Goal: Transaction & Acquisition: Purchase product/service

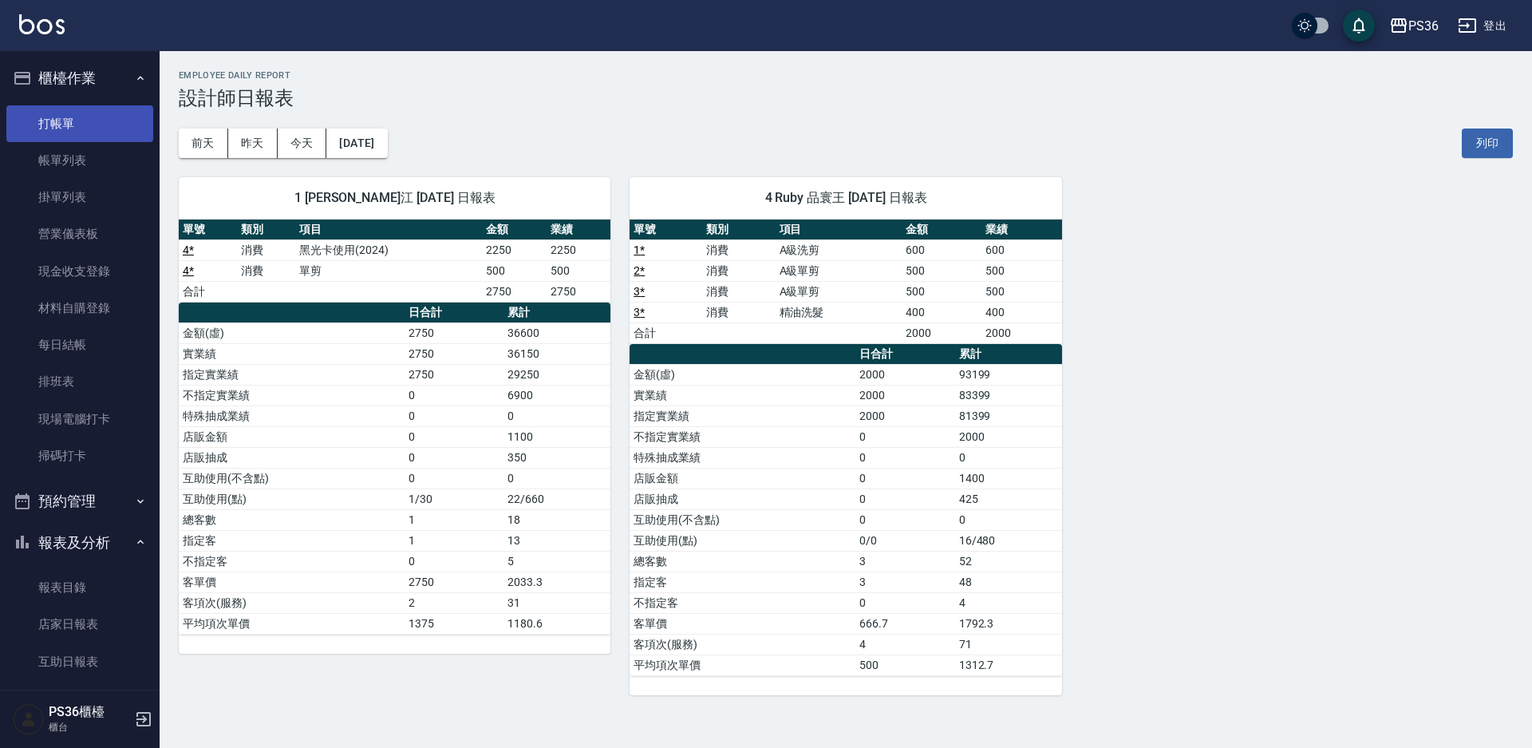
click at [49, 121] on link "打帳單" at bounding box center [79, 123] width 147 height 37
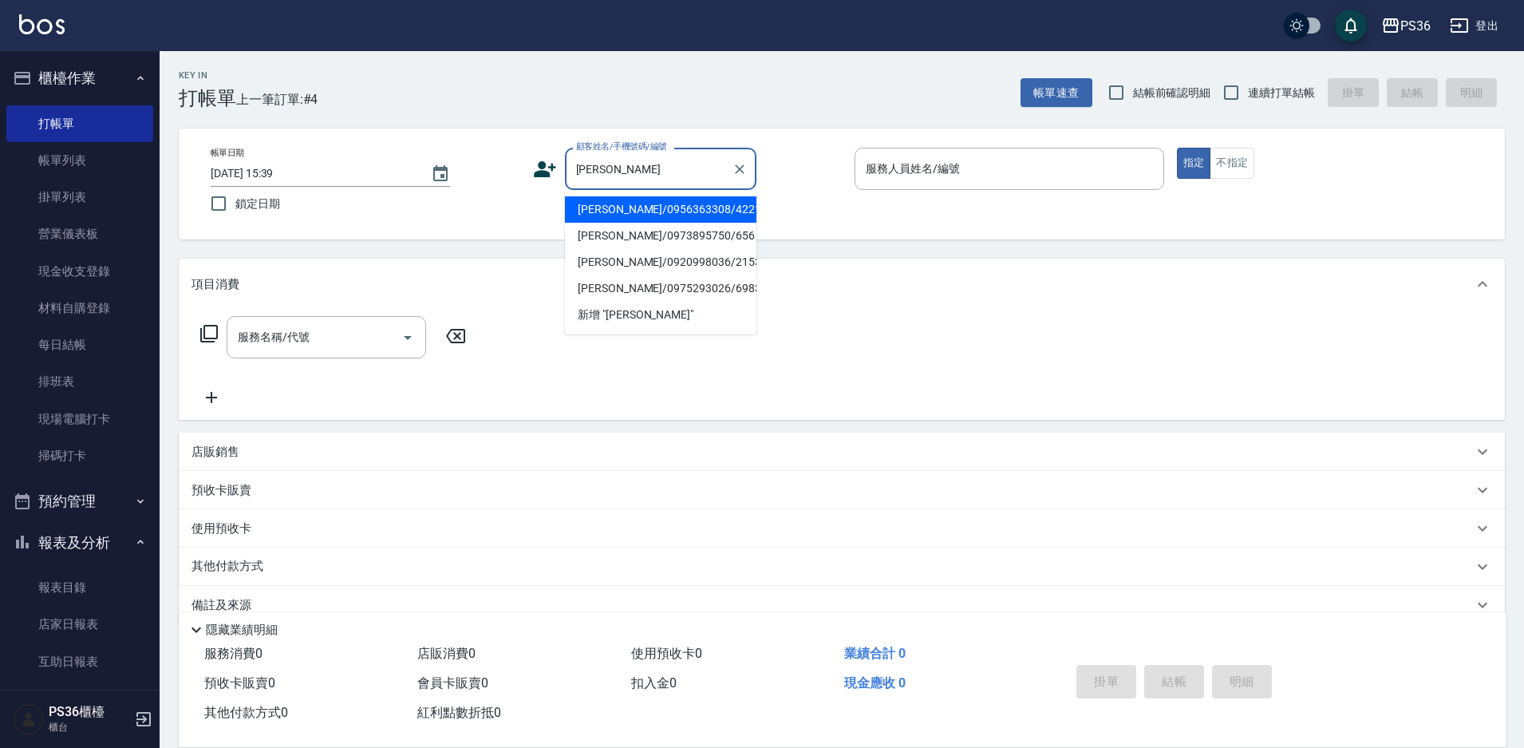
click at [643, 175] on input "[PERSON_NAME]" at bounding box center [648, 169] width 153 height 28
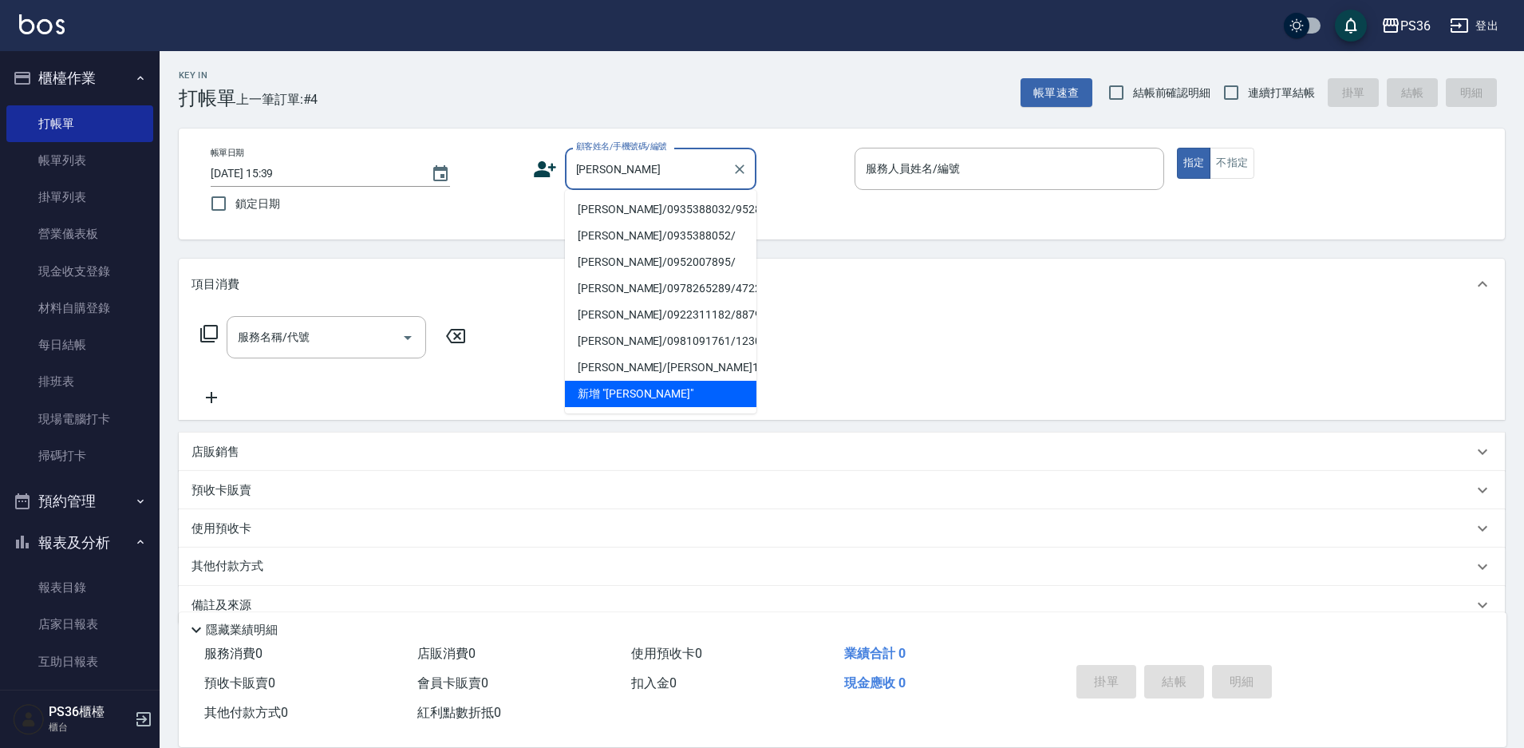
click at [610, 207] on li "[PERSON_NAME]/0935388032/9528" at bounding box center [661, 209] width 192 height 26
type input "[PERSON_NAME]/0935388032/9528"
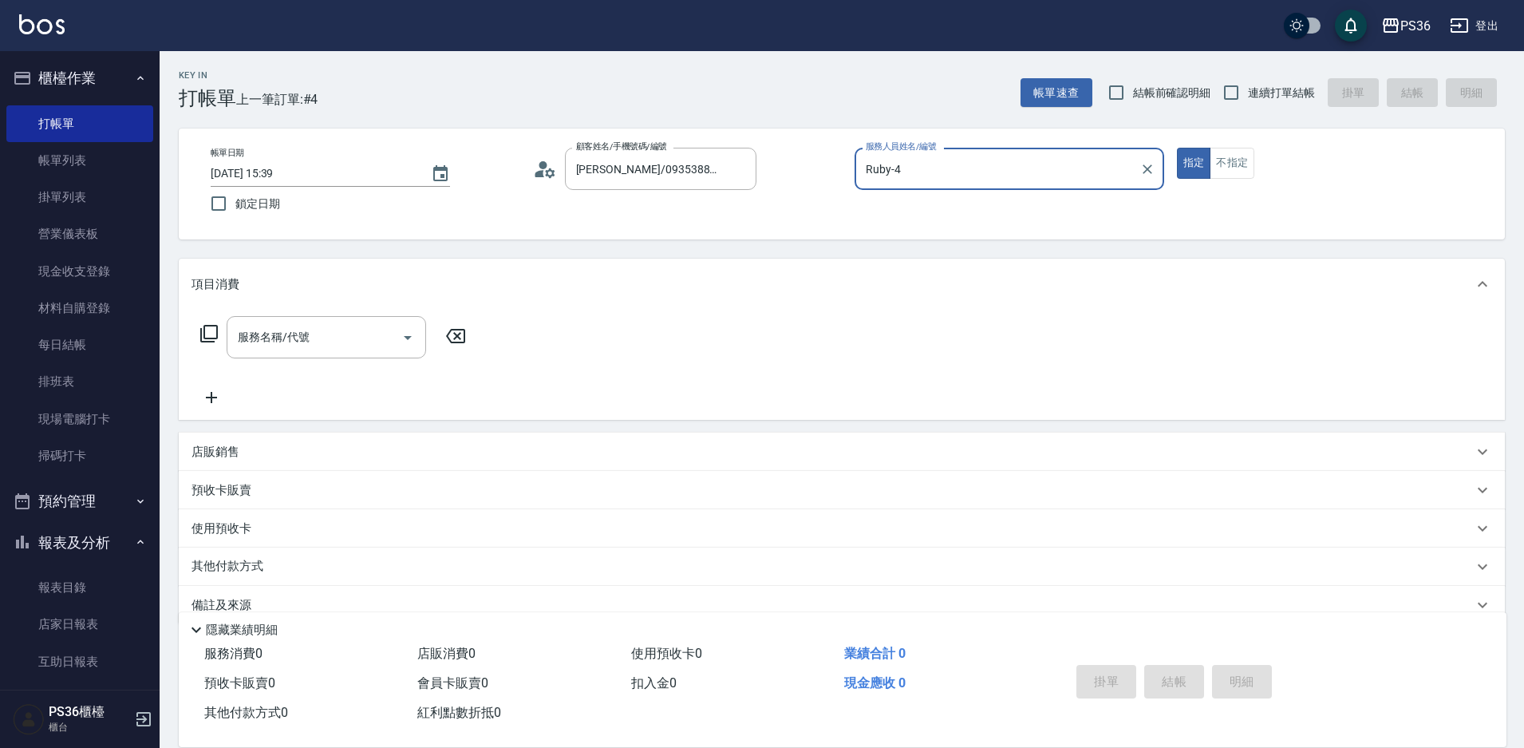
type input "Ruby-4"
click at [311, 333] on input "服務名稱/代號" at bounding box center [314, 337] width 161 height 28
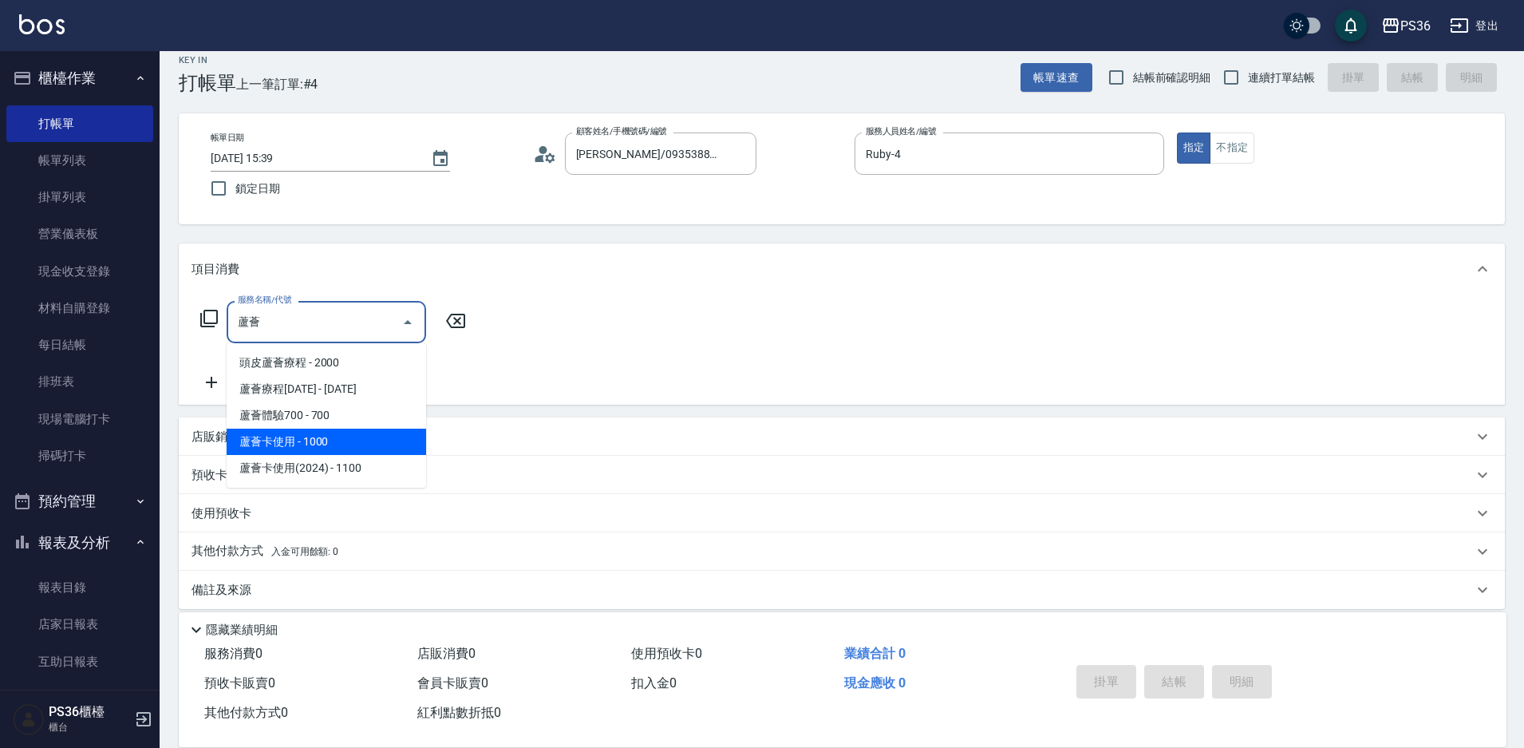
scroll to position [30, 0]
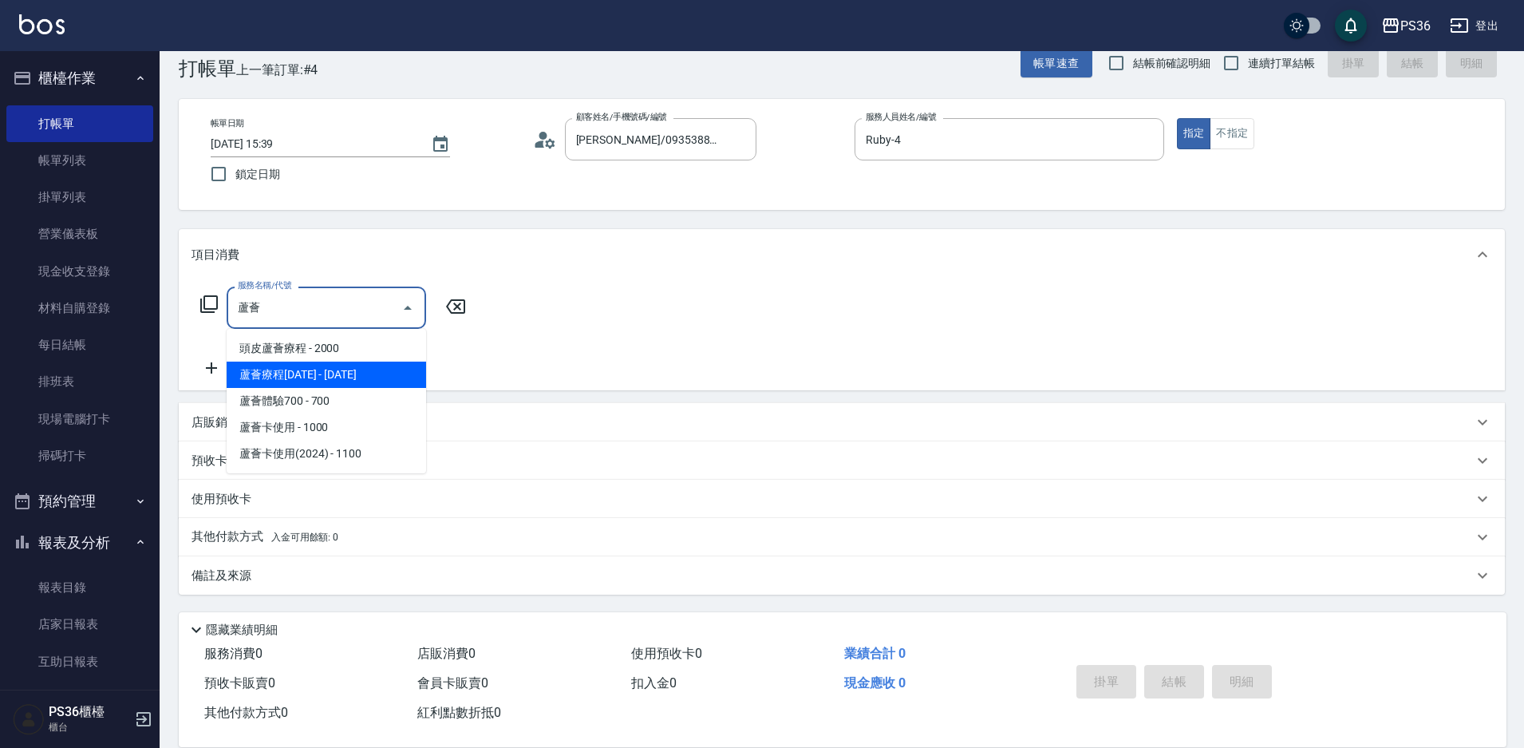
click at [363, 373] on span "蘆薈療程[DATE] - [DATE]" at bounding box center [327, 375] width 200 height 26
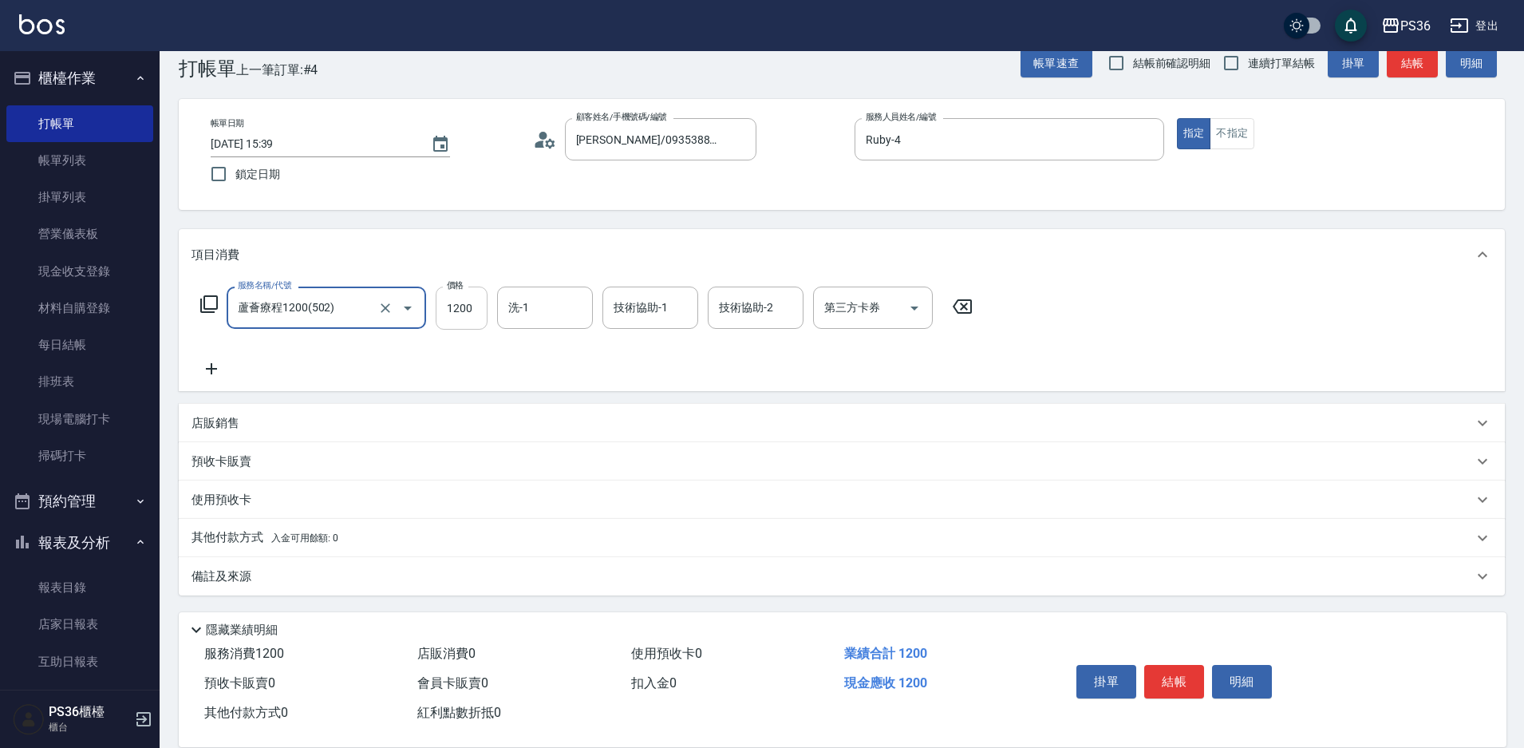
type input "蘆薈療程1200(502)"
click at [438, 310] on input "1200" at bounding box center [462, 307] width 52 height 43
click at [909, 306] on icon "Open" at bounding box center [914, 307] width 19 height 19
type input "1500"
click at [221, 536] on p "其他付款方式 入金可用餘額: 0" at bounding box center [265, 538] width 147 height 18
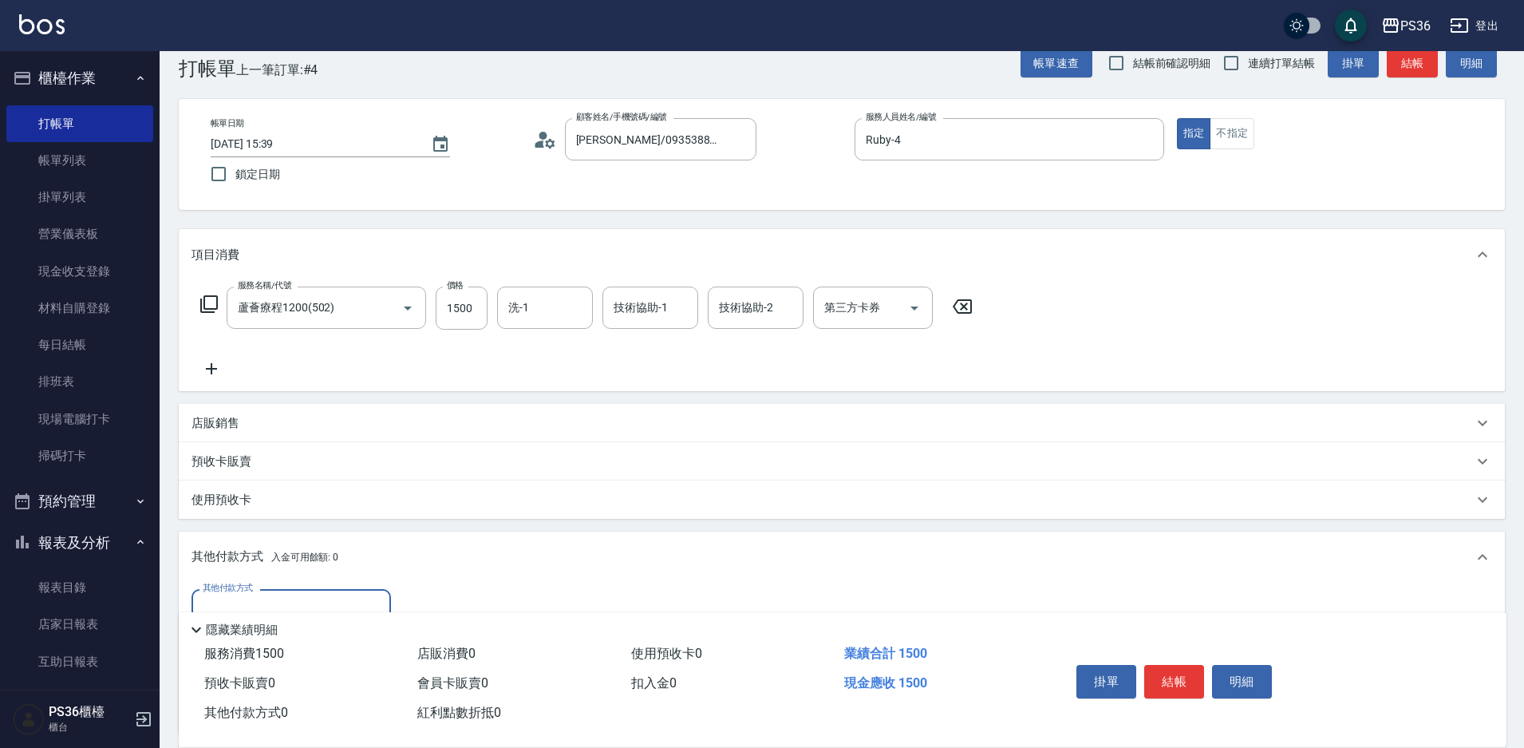
scroll to position [189, 0]
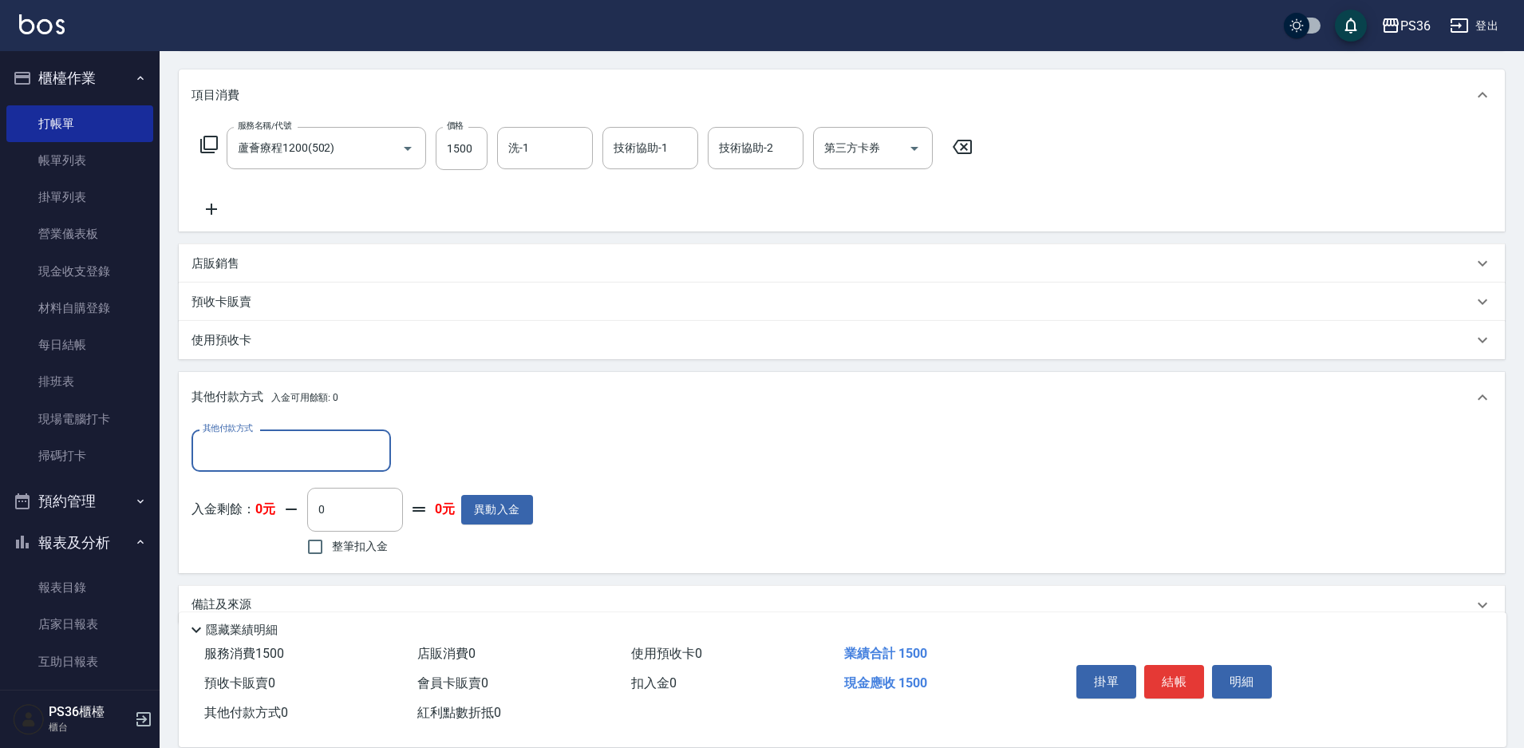
click at [280, 441] on input "其他付款方式" at bounding box center [291, 451] width 185 height 28
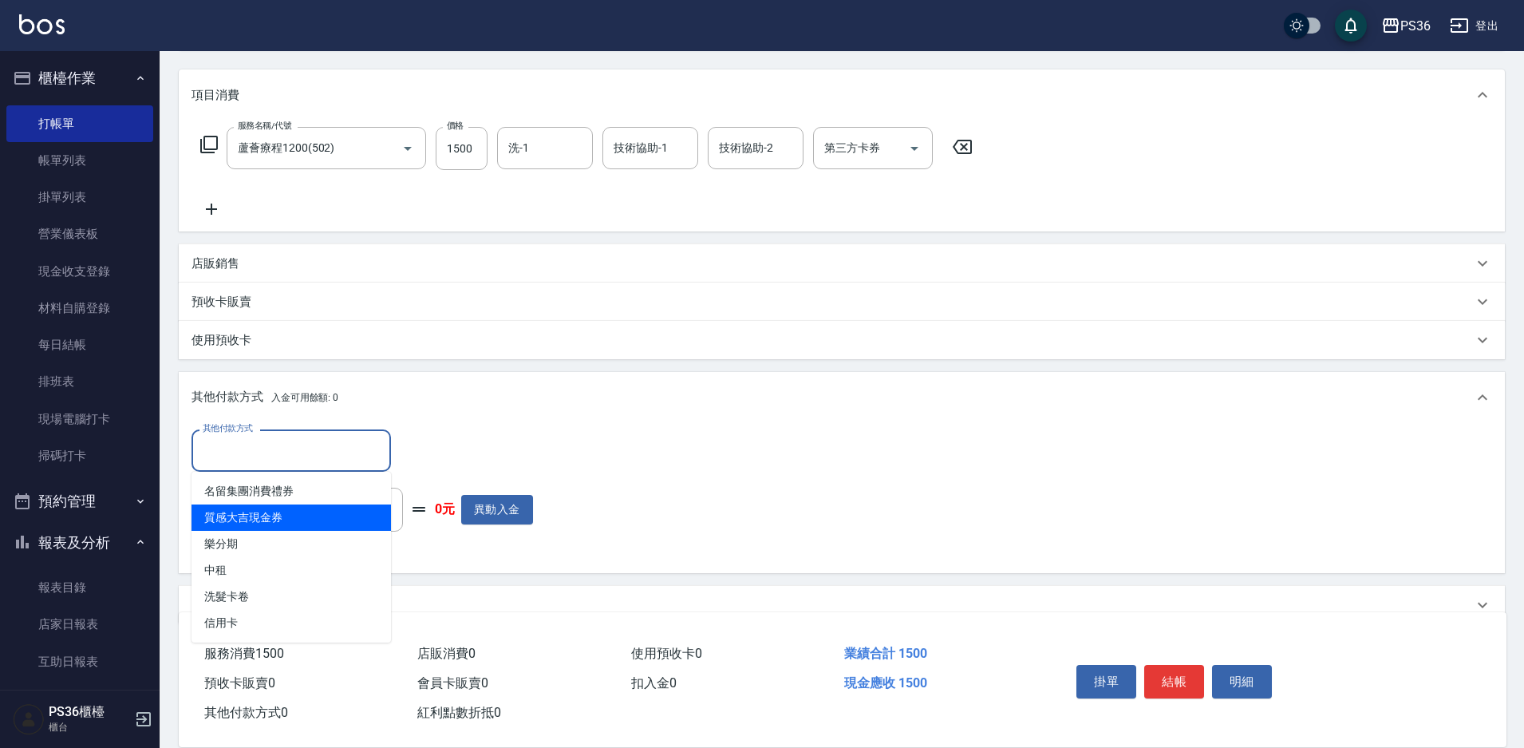
click at [288, 521] on span "質感大吉現金券" at bounding box center [292, 517] width 200 height 26
type input "質感大吉現金券"
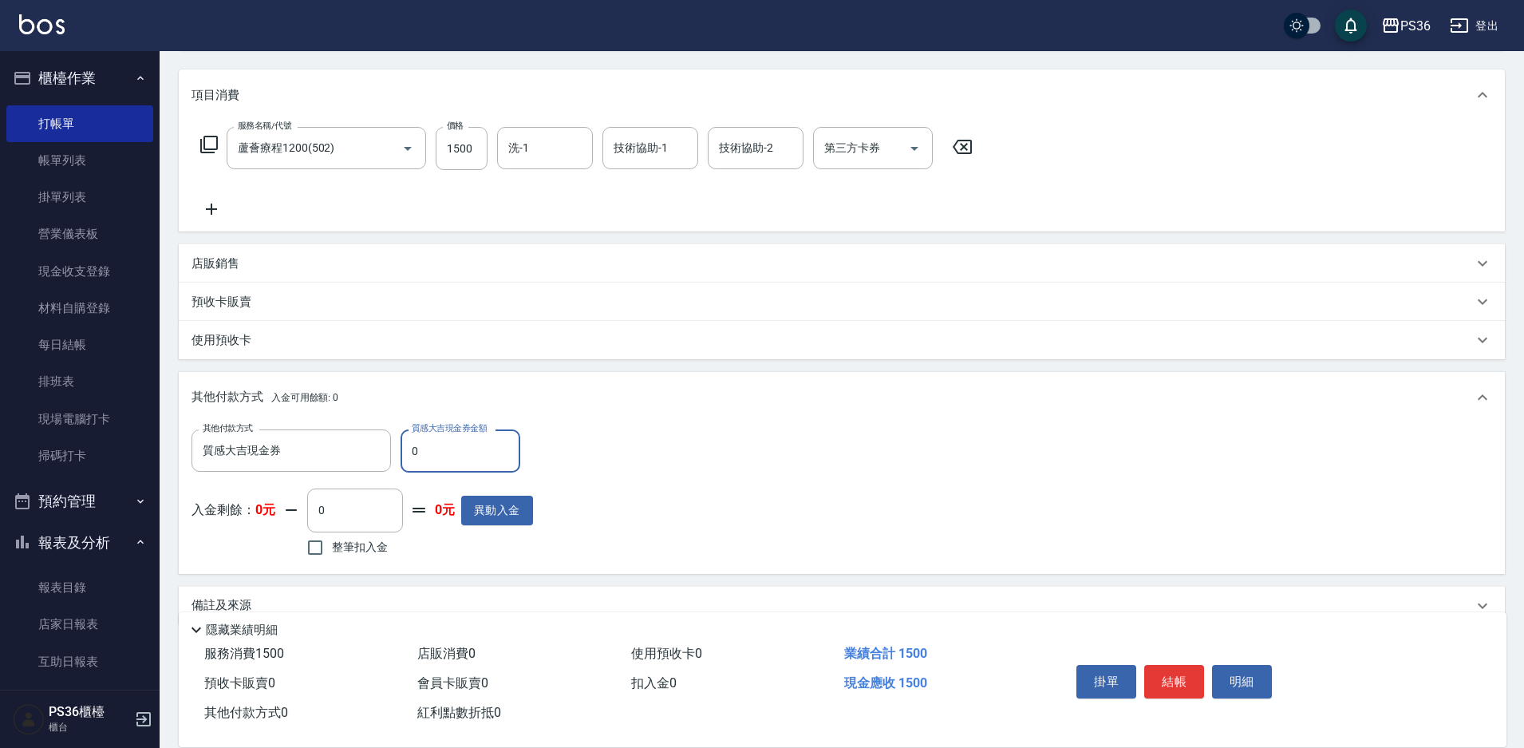
click at [448, 444] on input "0" at bounding box center [461, 450] width 120 height 43
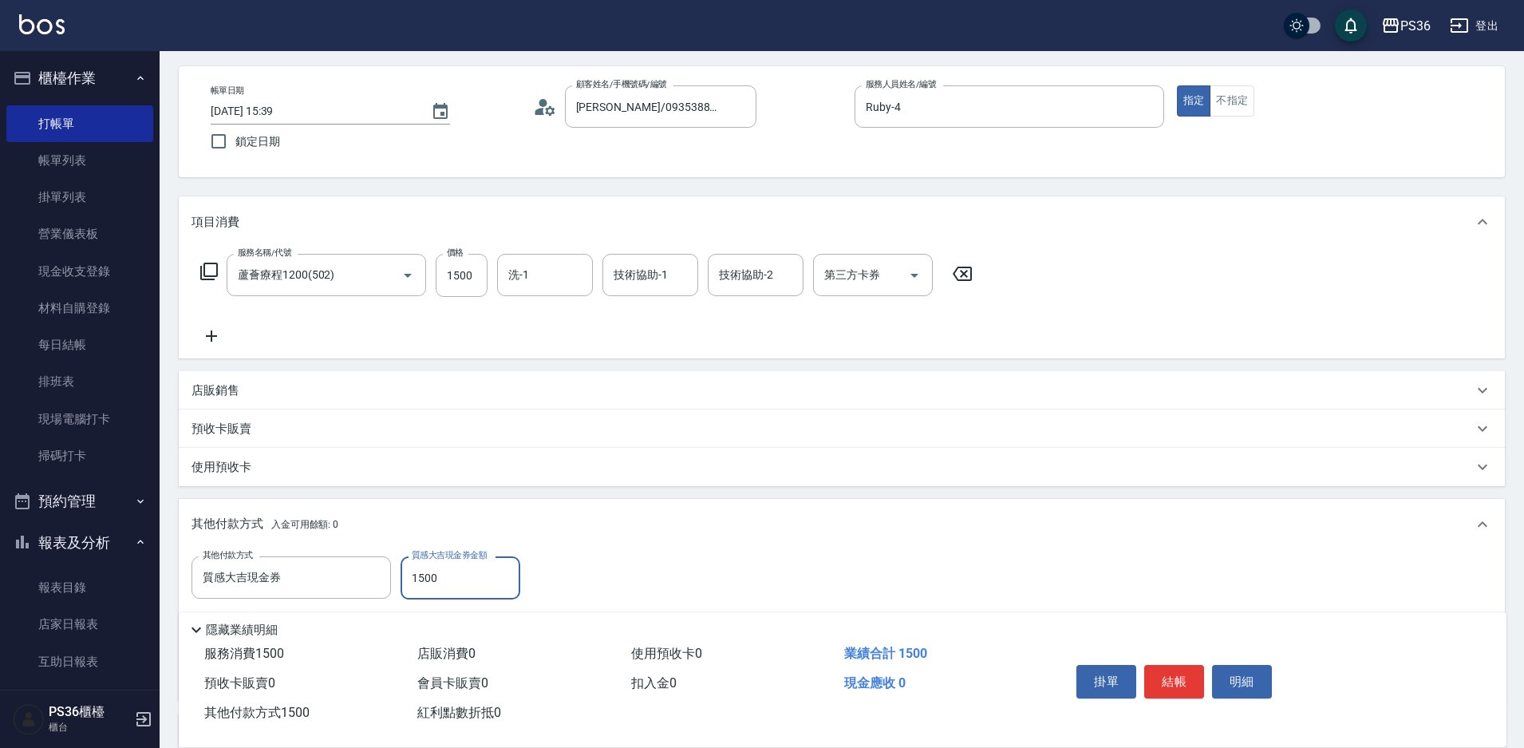
scroll to position [0, 0]
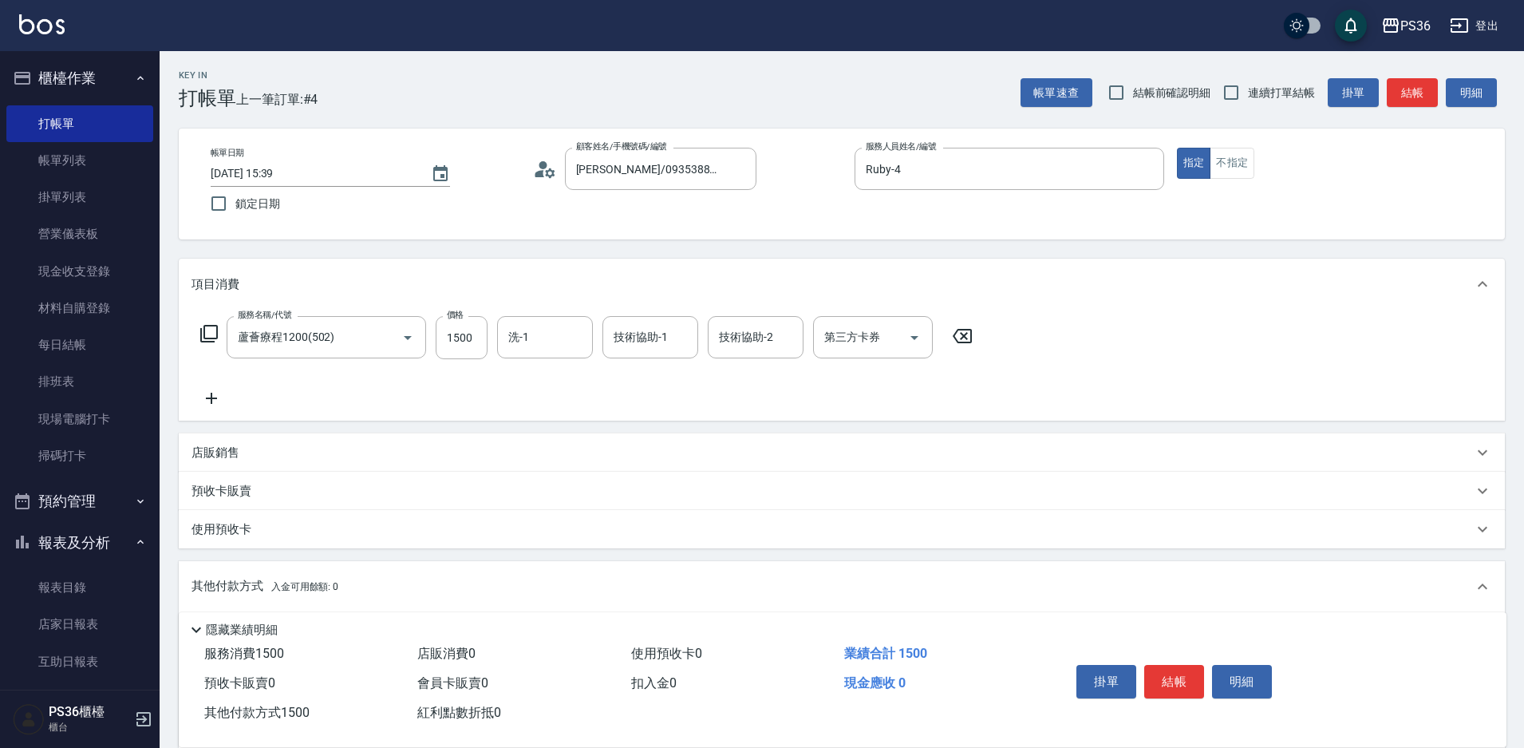
type input "1500"
click at [1181, 692] on div "掛單 結帳 明細" at bounding box center [1174, 683] width 208 height 50
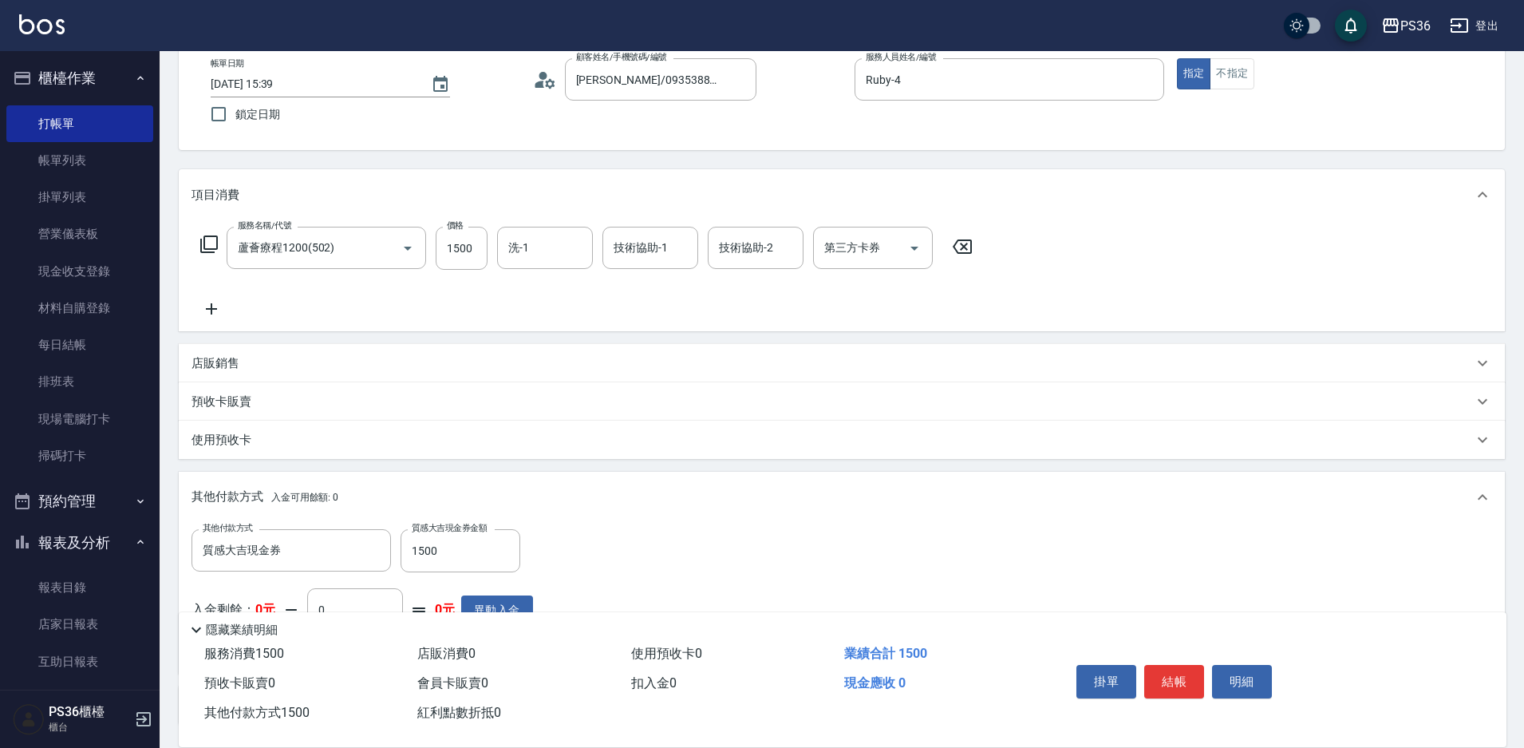
scroll to position [219, 0]
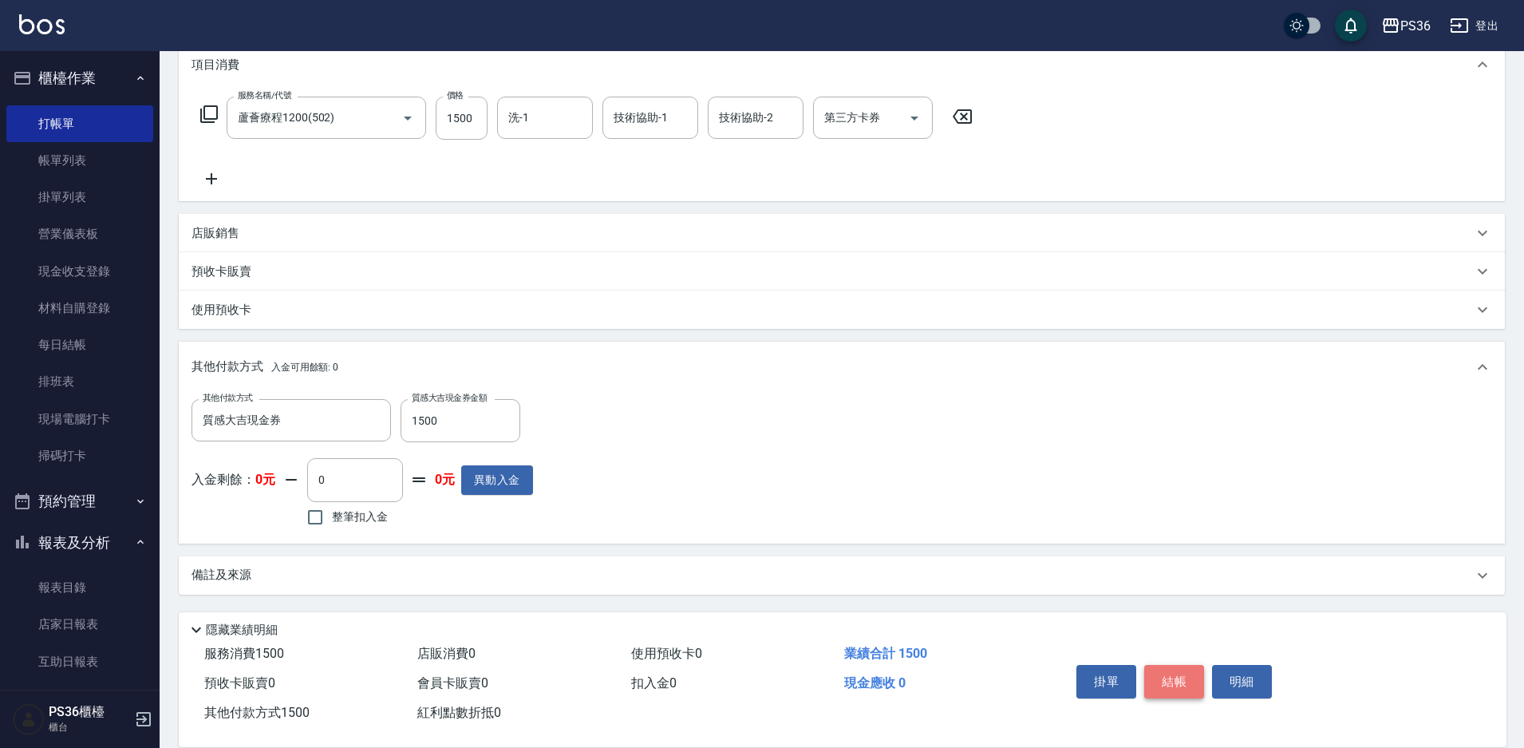
click at [1164, 670] on button "結帳" at bounding box center [1174, 682] width 60 height 34
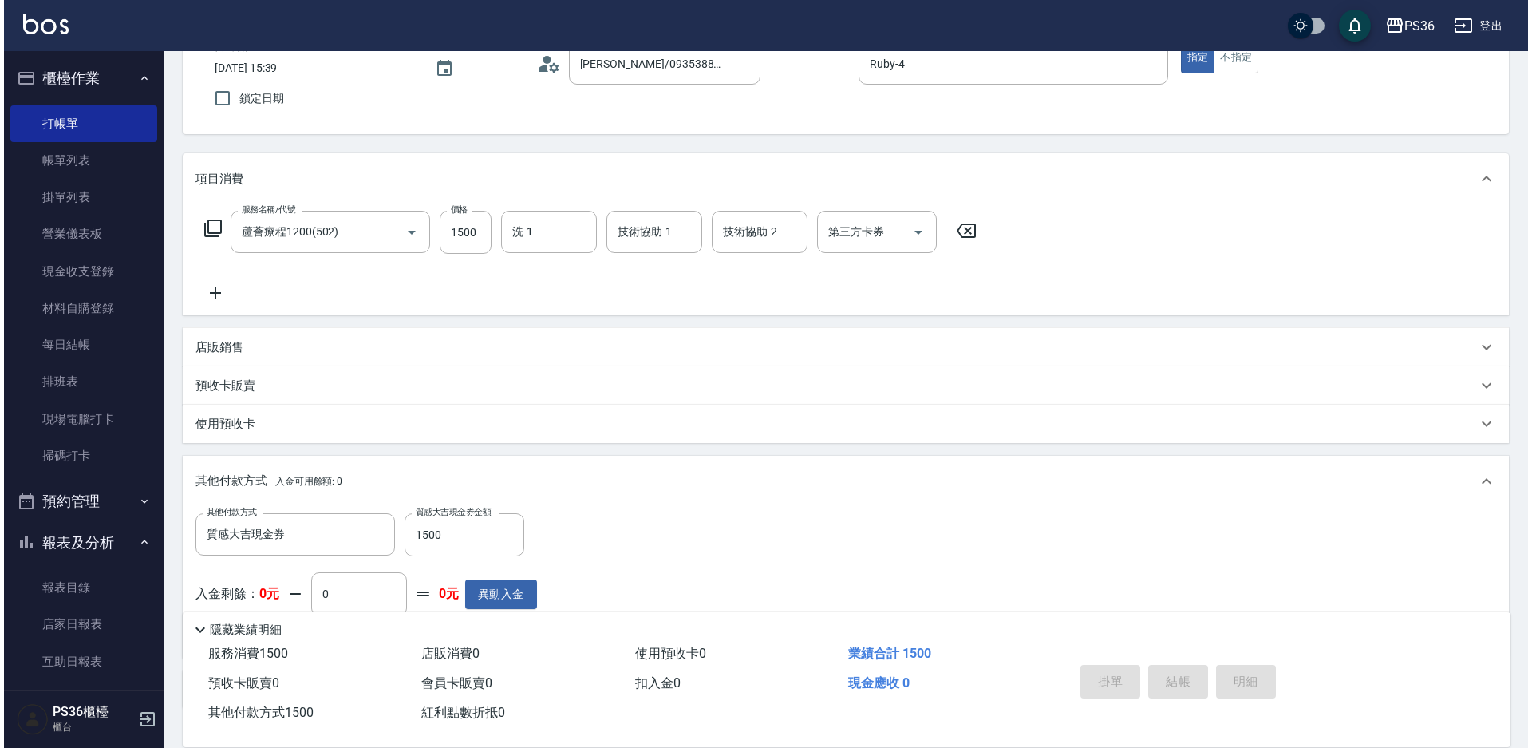
scroll to position [0, 0]
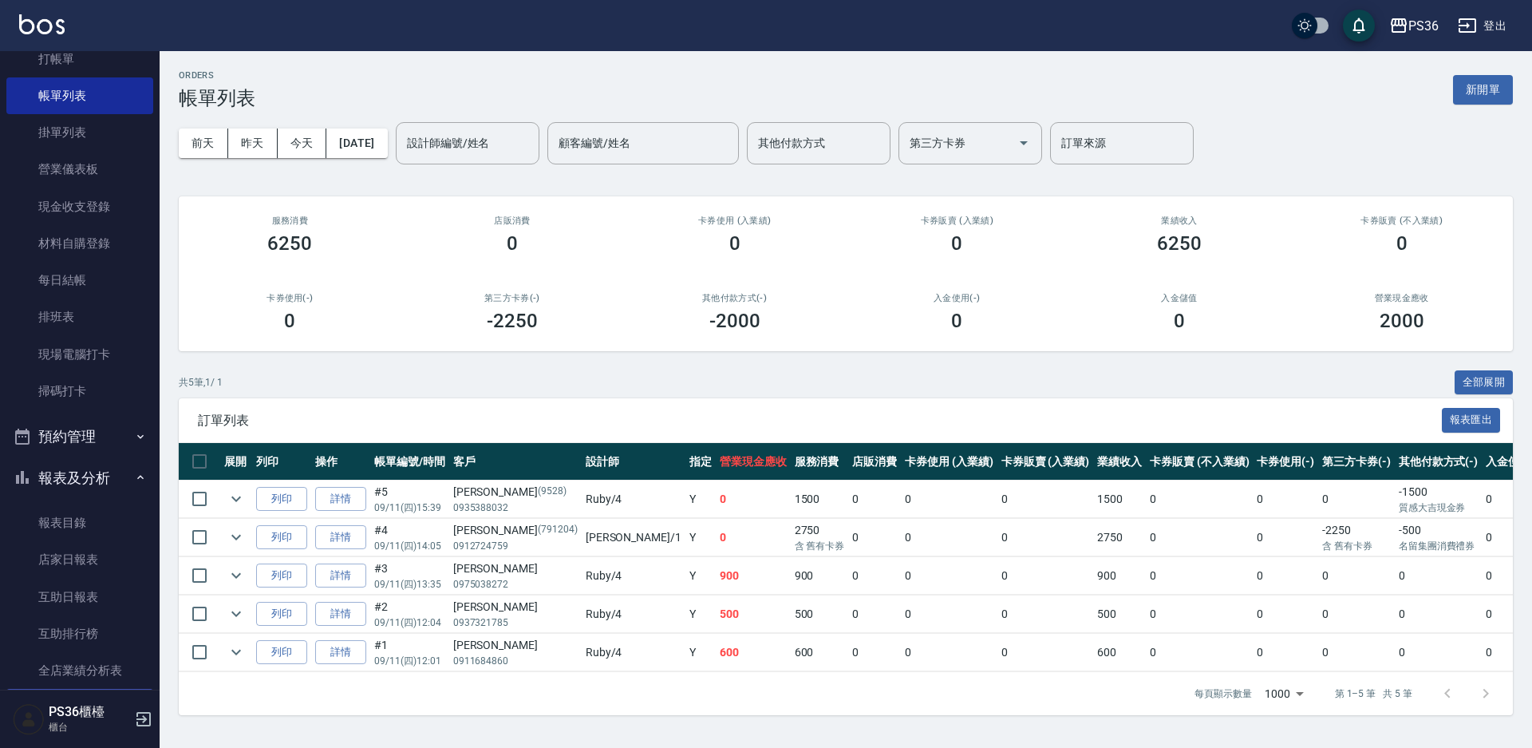
scroll to position [160, 0]
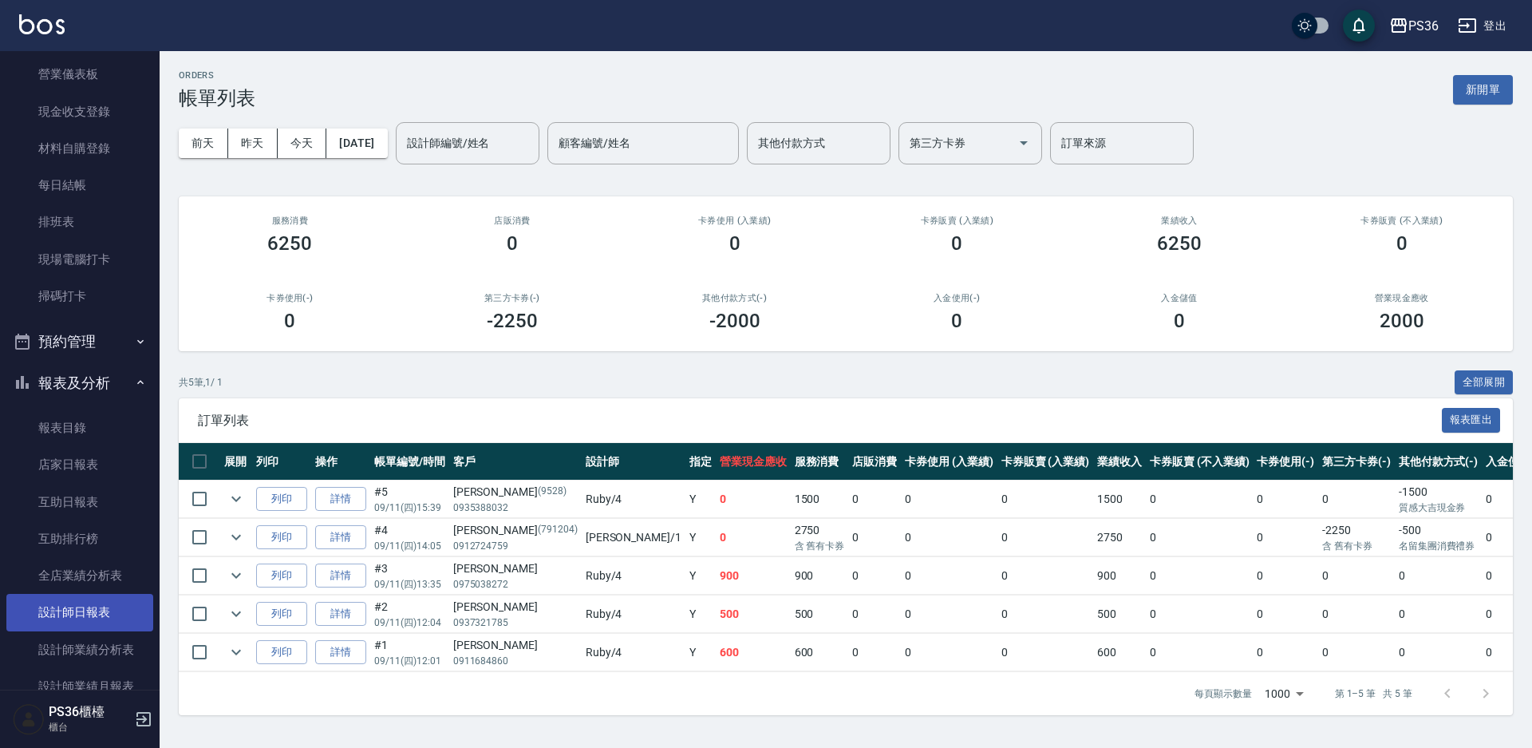
click at [112, 624] on link "設計師日報表" at bounding box center [79, 612] width 147 height 37
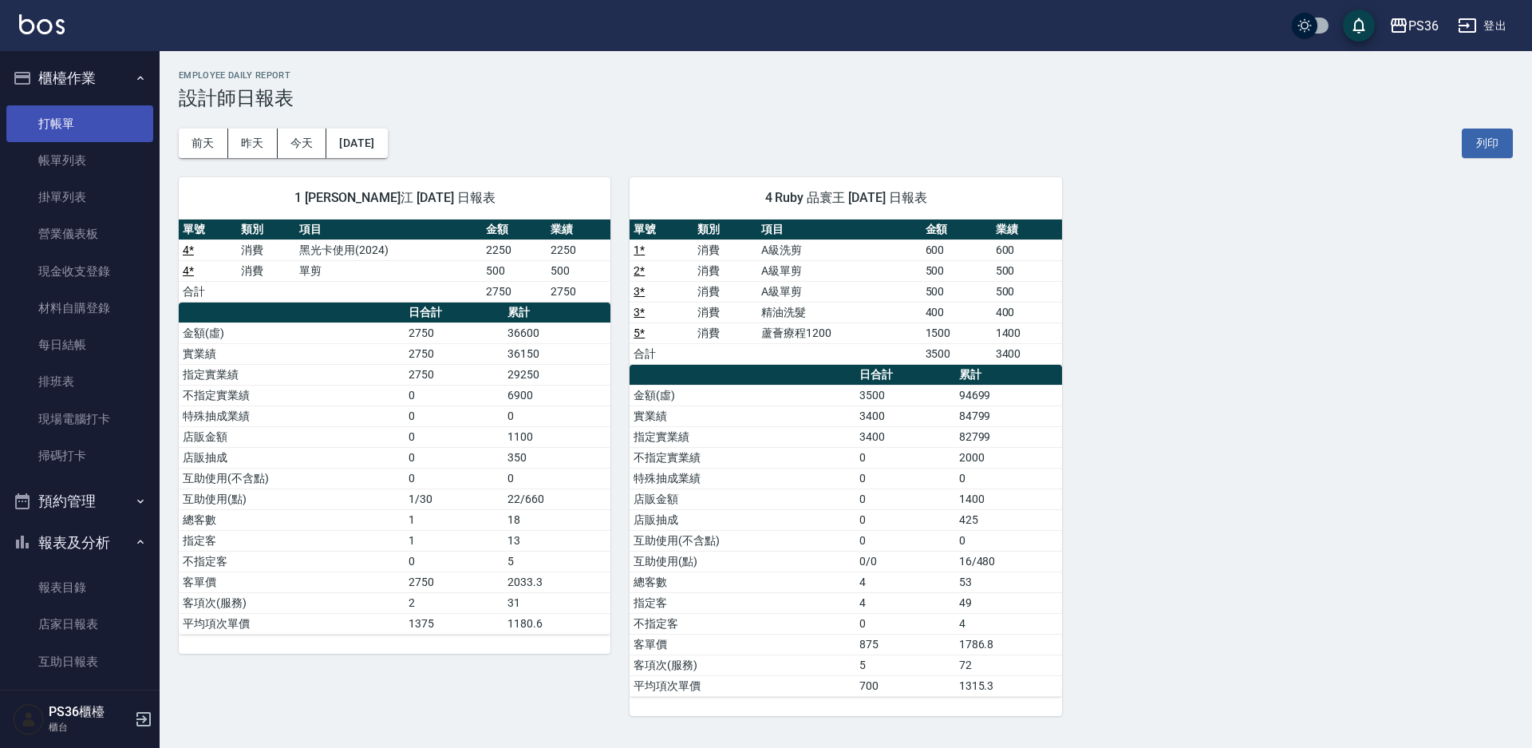
click at [65, 113] on link "打帳單" at bounding box center [79, 123] width 147 height 37
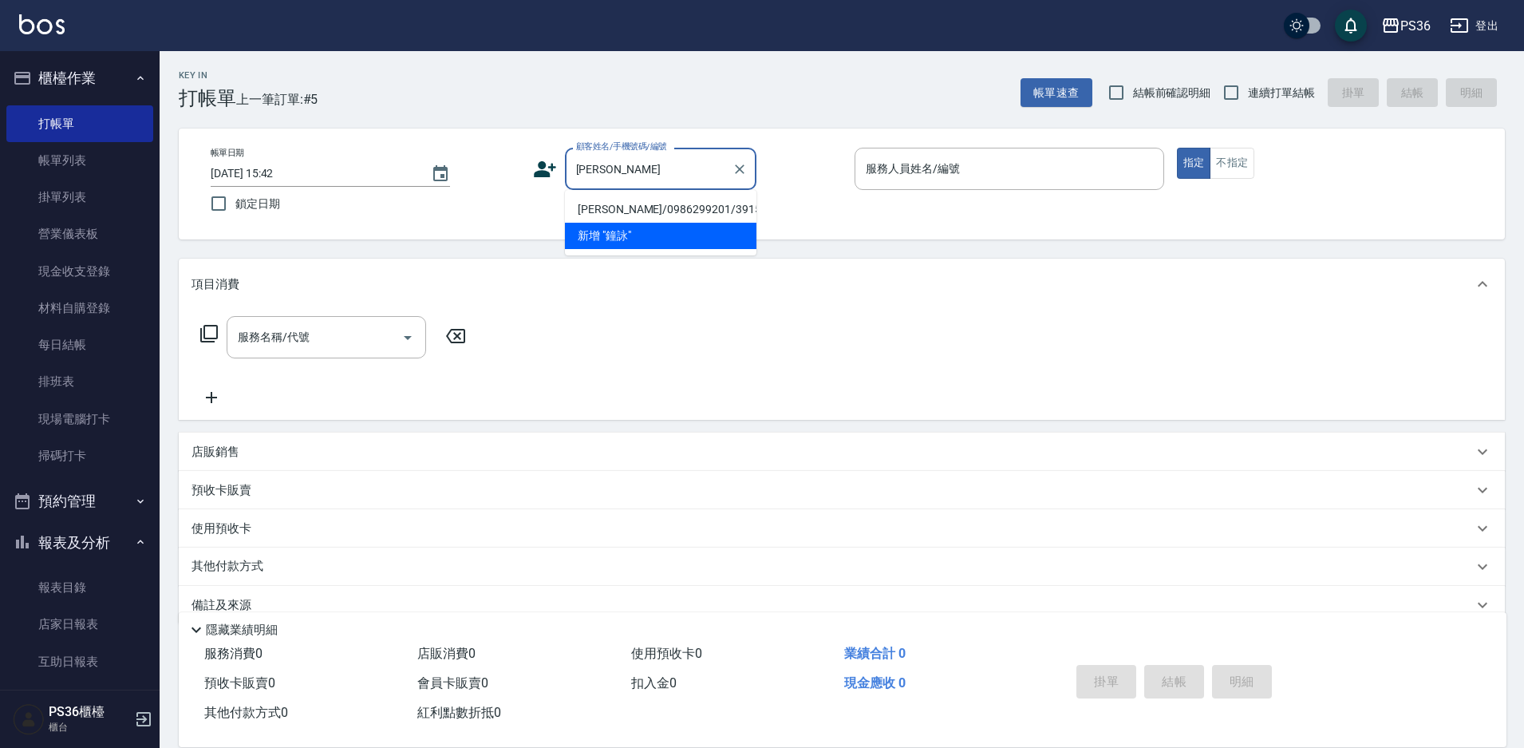
click at [580, 203] on li "[PERSON_NAME]/0986299201/391509" at bounding box center [661, 209] width 192 height 26
type input "[PERSON_NAME]/0986299201/391509"
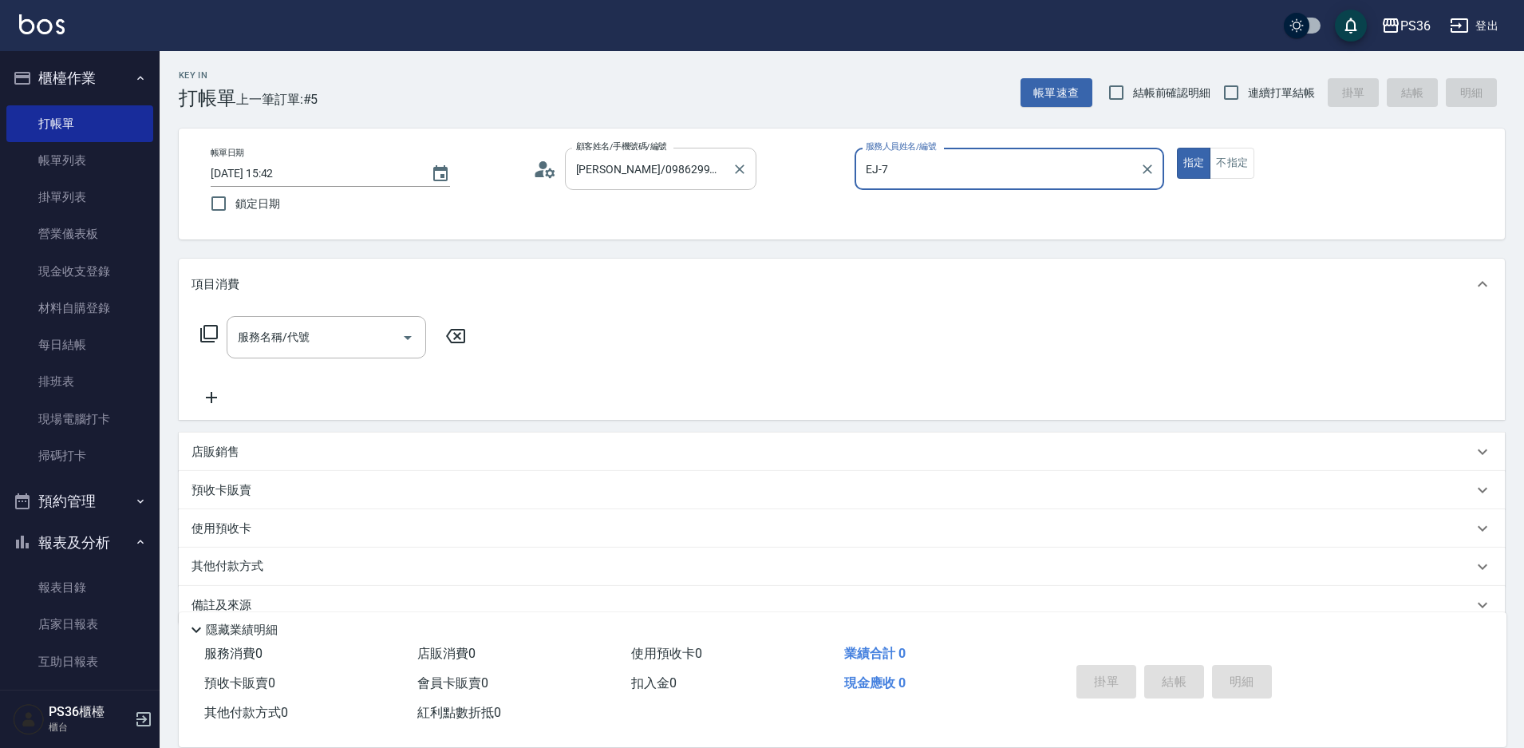
type input "EJ-7"
click at [307, 338] on input "服務名稱/代號" at bounding box center [314, 337] width 161 height 28
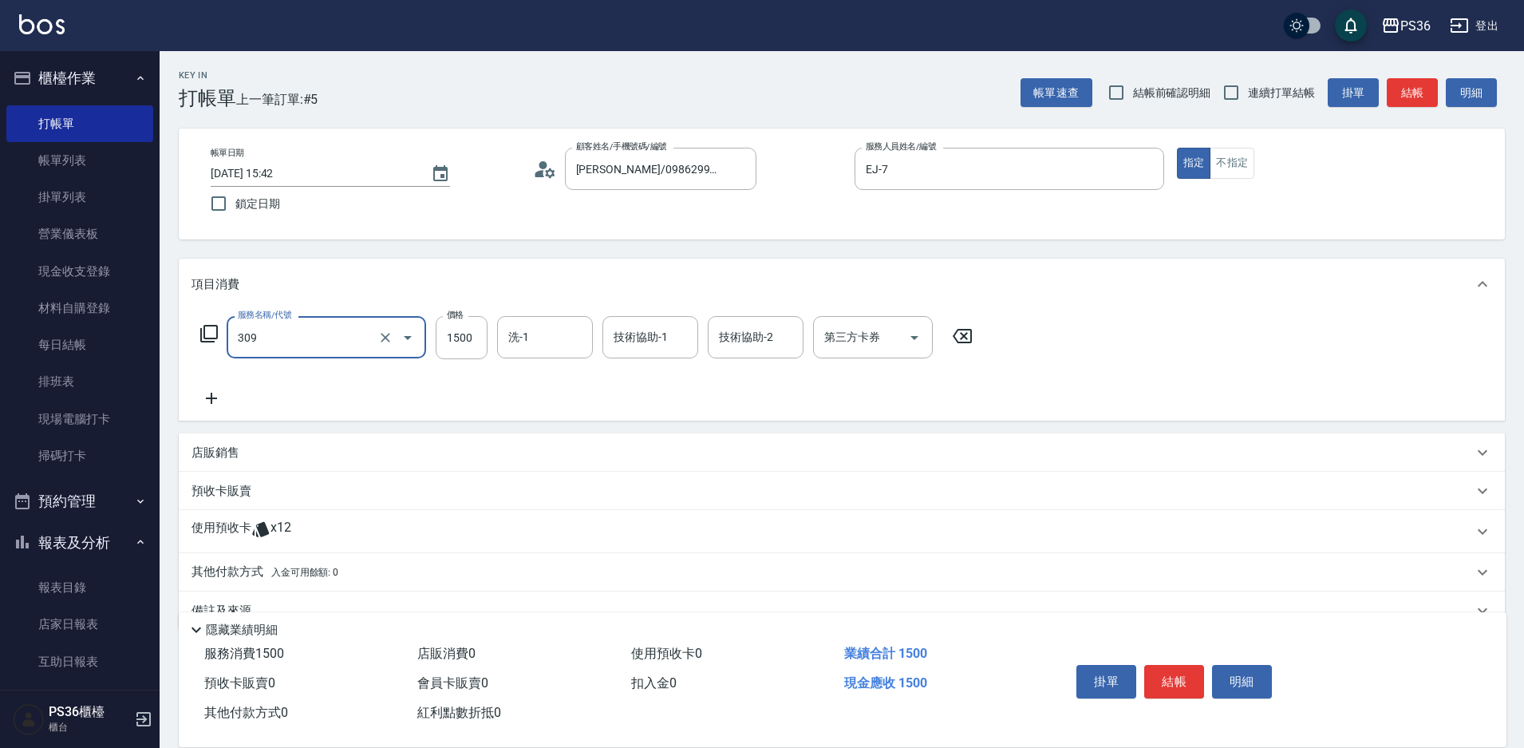
type input "頂級離子(309)"
type input "2500"
type input "[PERSON_NAME]-22"
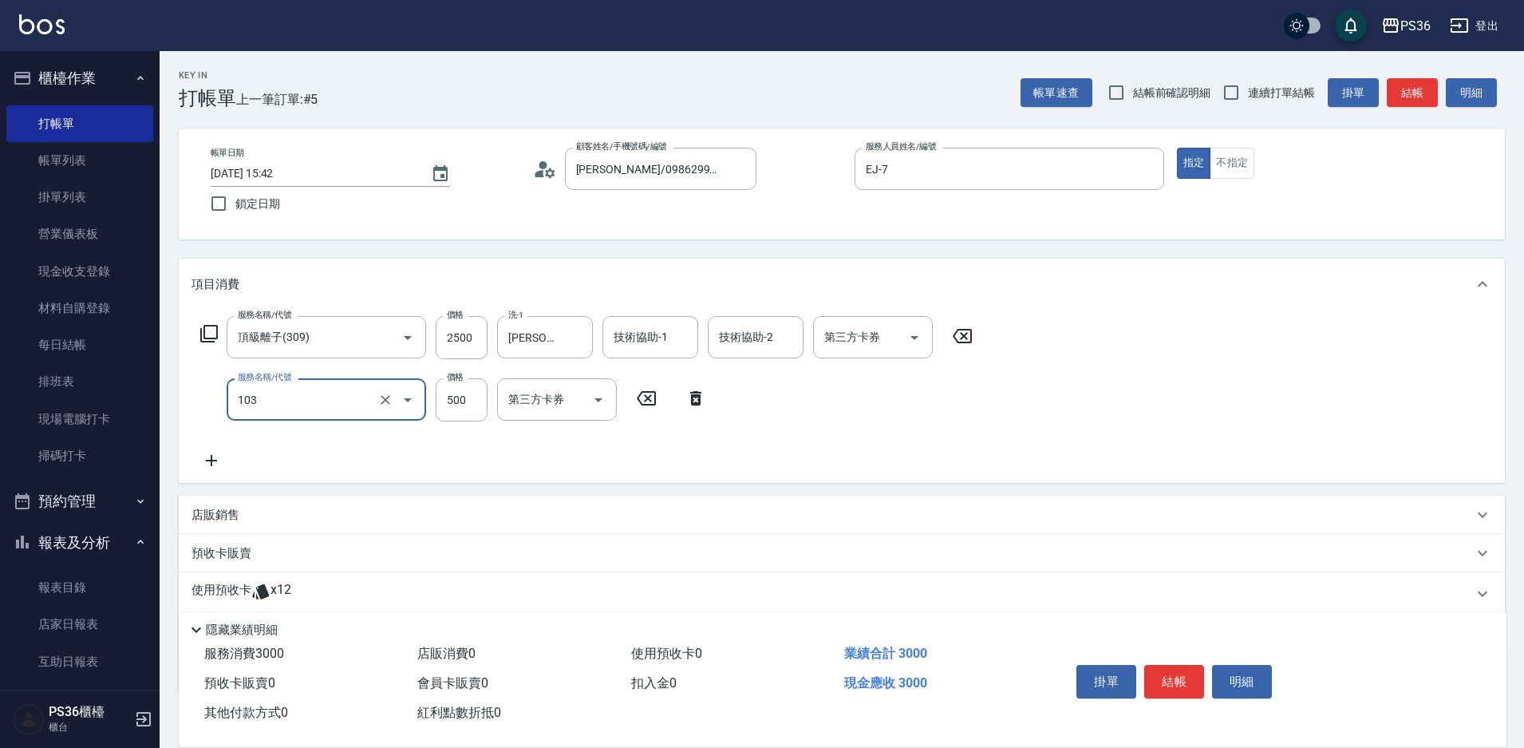
type input "B級洗剪(103)"
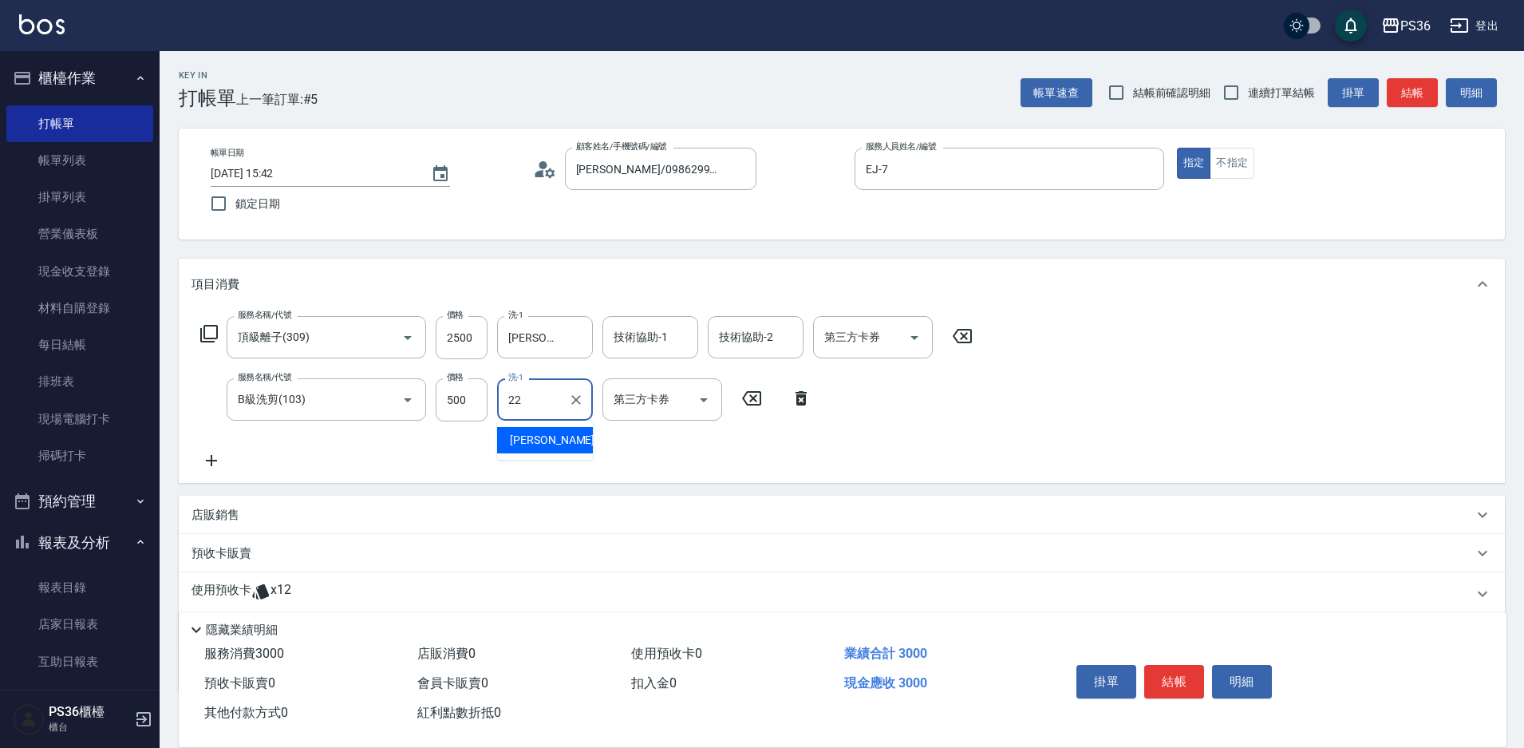
type input "[PERSON_NAME]-22"
click at [1161, 350] on div "服務名稱/代號 頂級離子(309) 服務名稱/代號 價格 2500 價格 洗-1 [PERSON_NAME]-22 洗-1 技術協助-1 技術協助-1 技術協…" at bounding box center [842, 396] width 1326 height 173
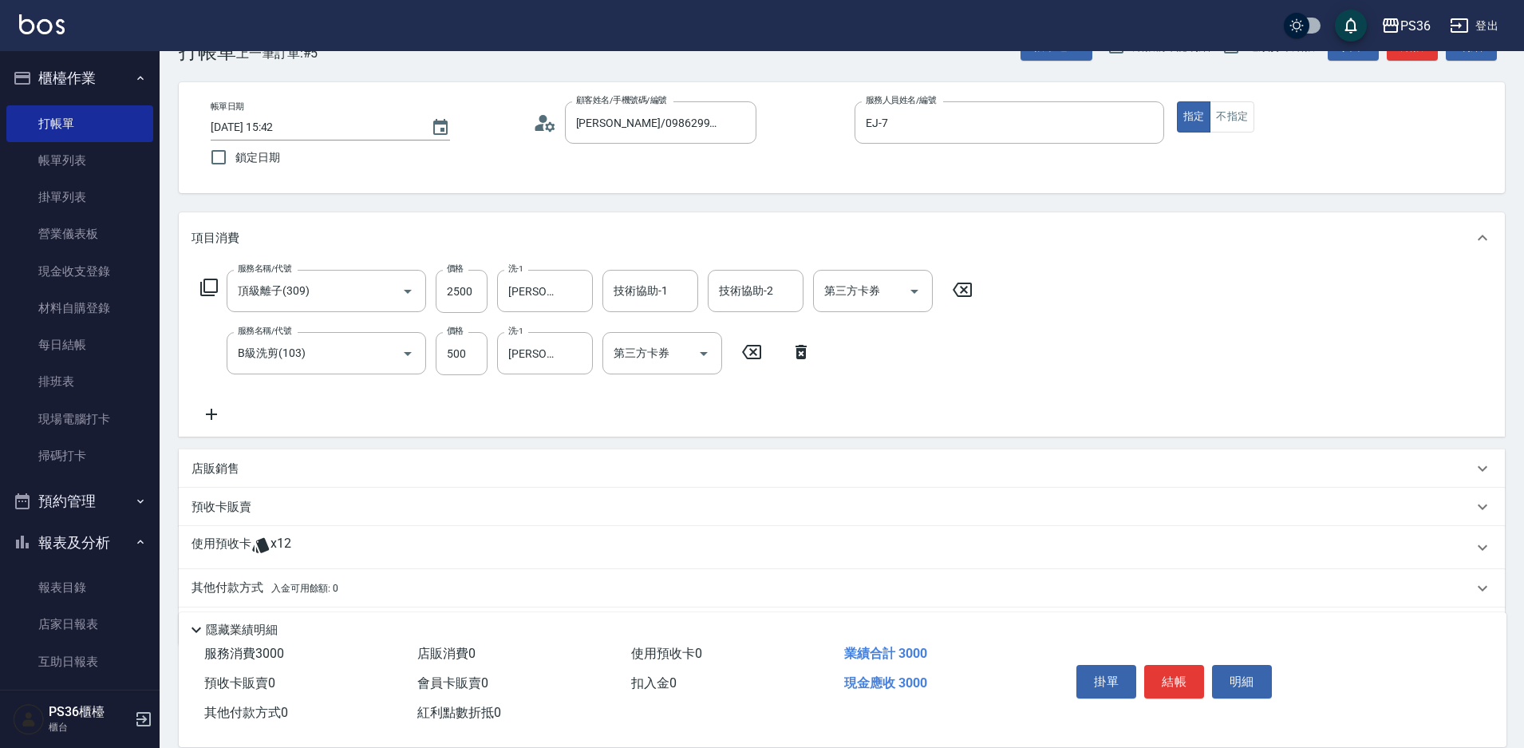
scroll to position [97, 0]
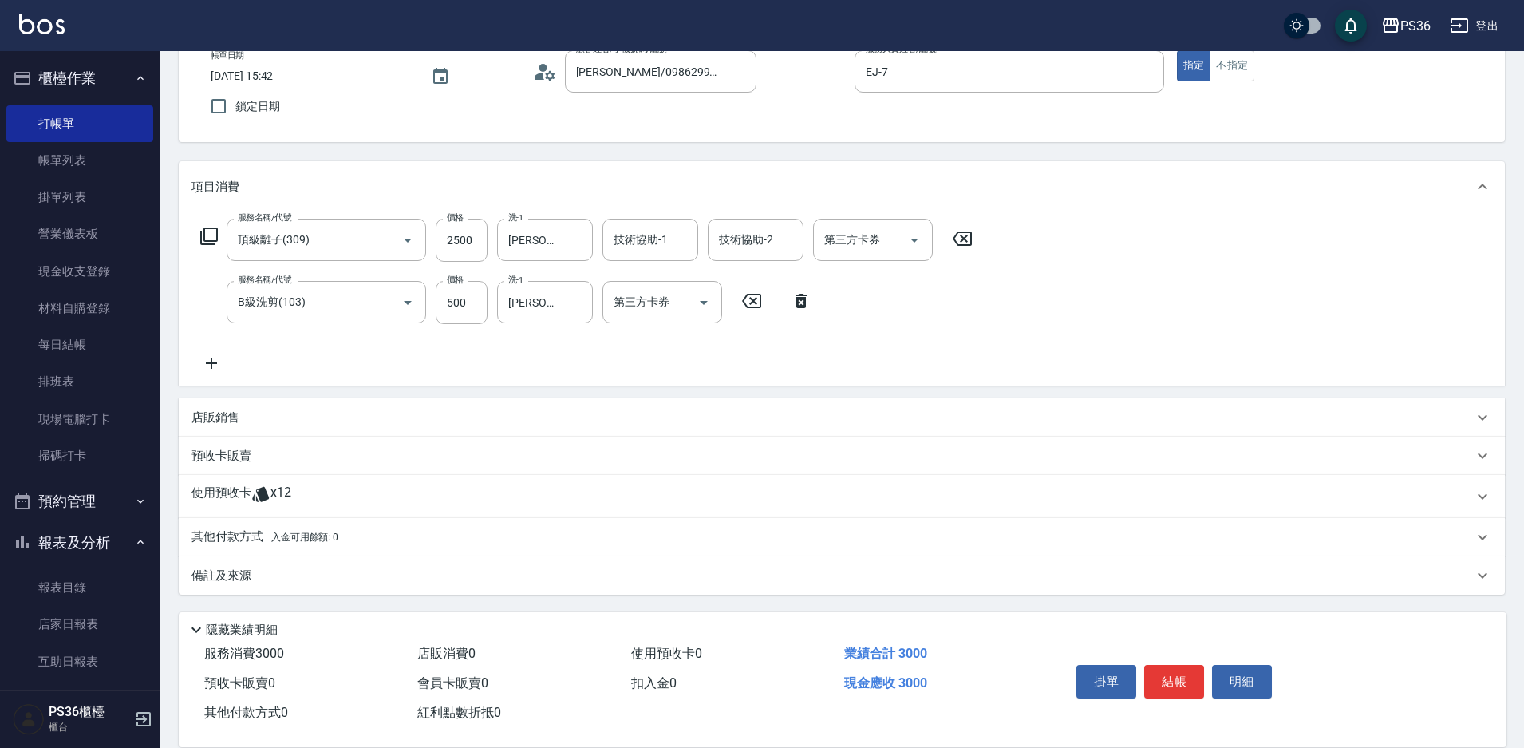
click at [235, 538] on p "其他付款方式 入金可用餘額: 0" at bounding box center [265, 537] width 147 height 18
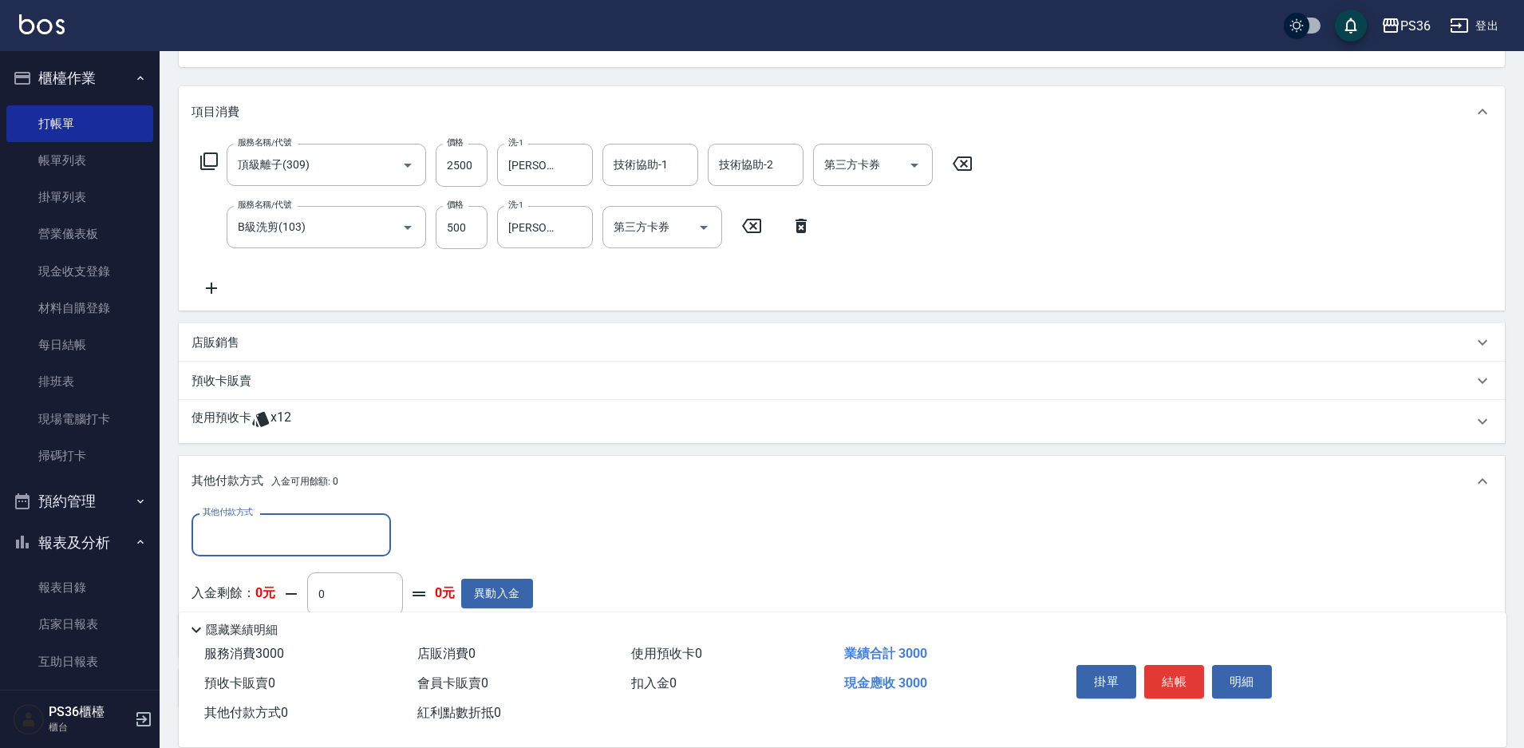
scroll to position [286, 0]
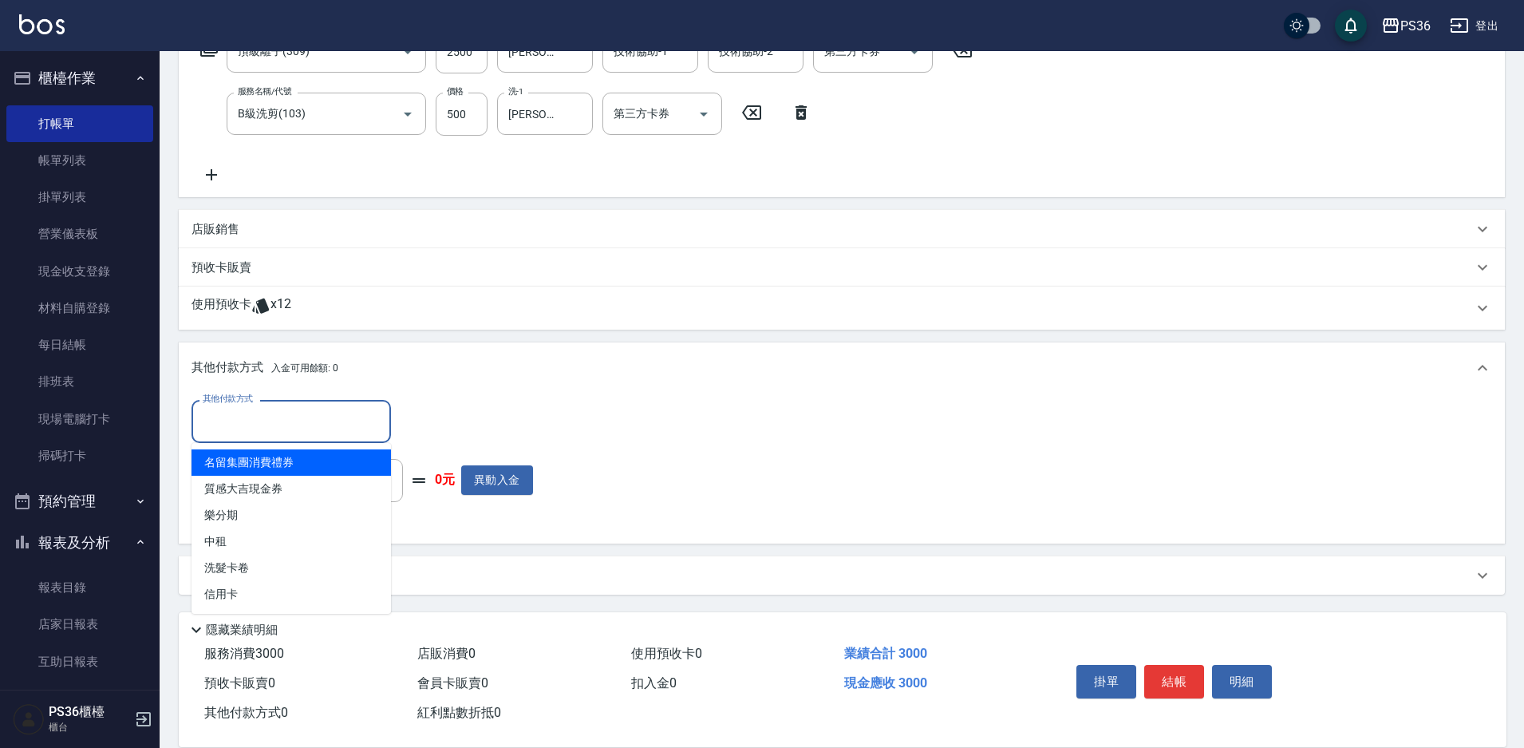
click at [245, 435] on input "其他付款方式" at bounding box center [291, 421] width 185 height 28
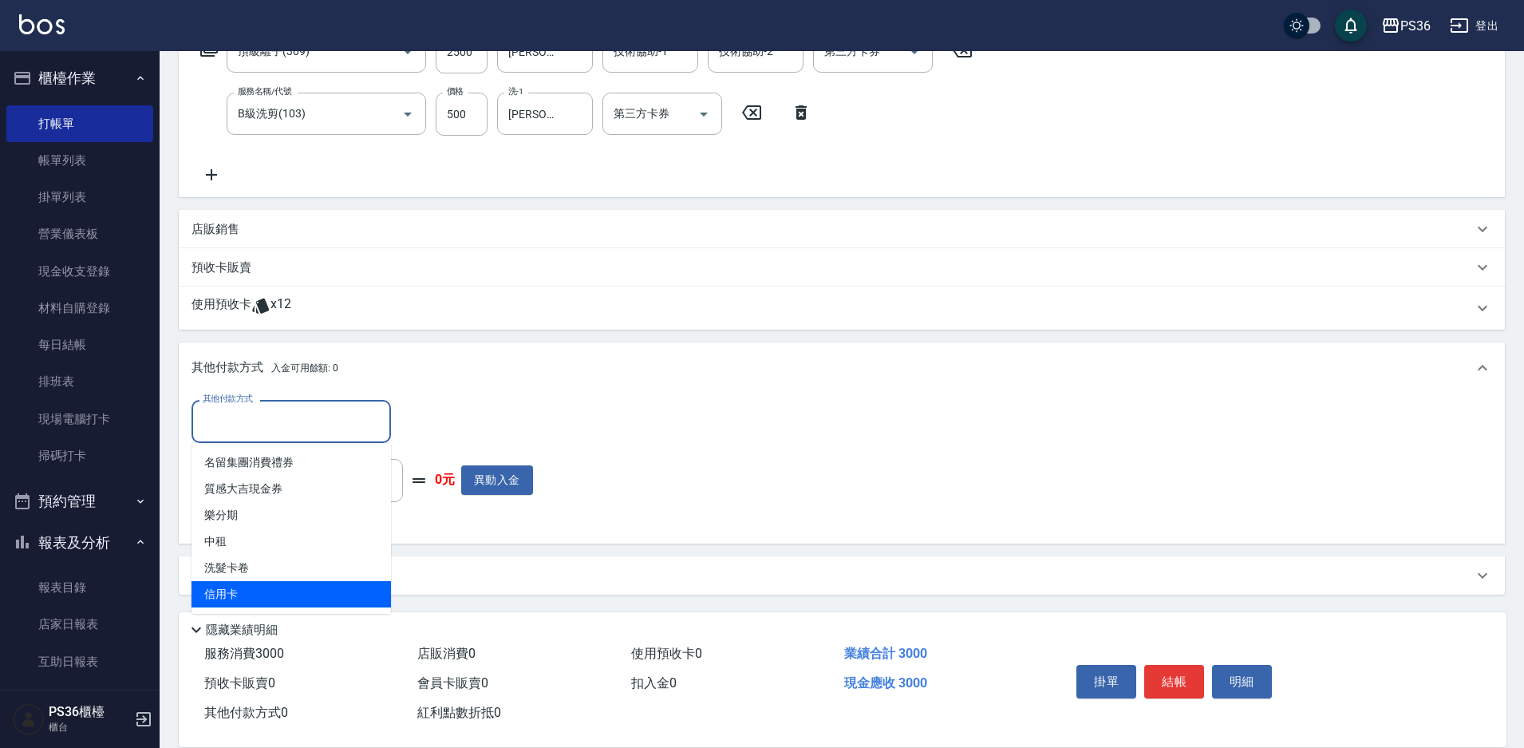
click at [262, 602] on span "信用卡" at bounding box center [292, 594] width 200 height 26
type input "信用卡"
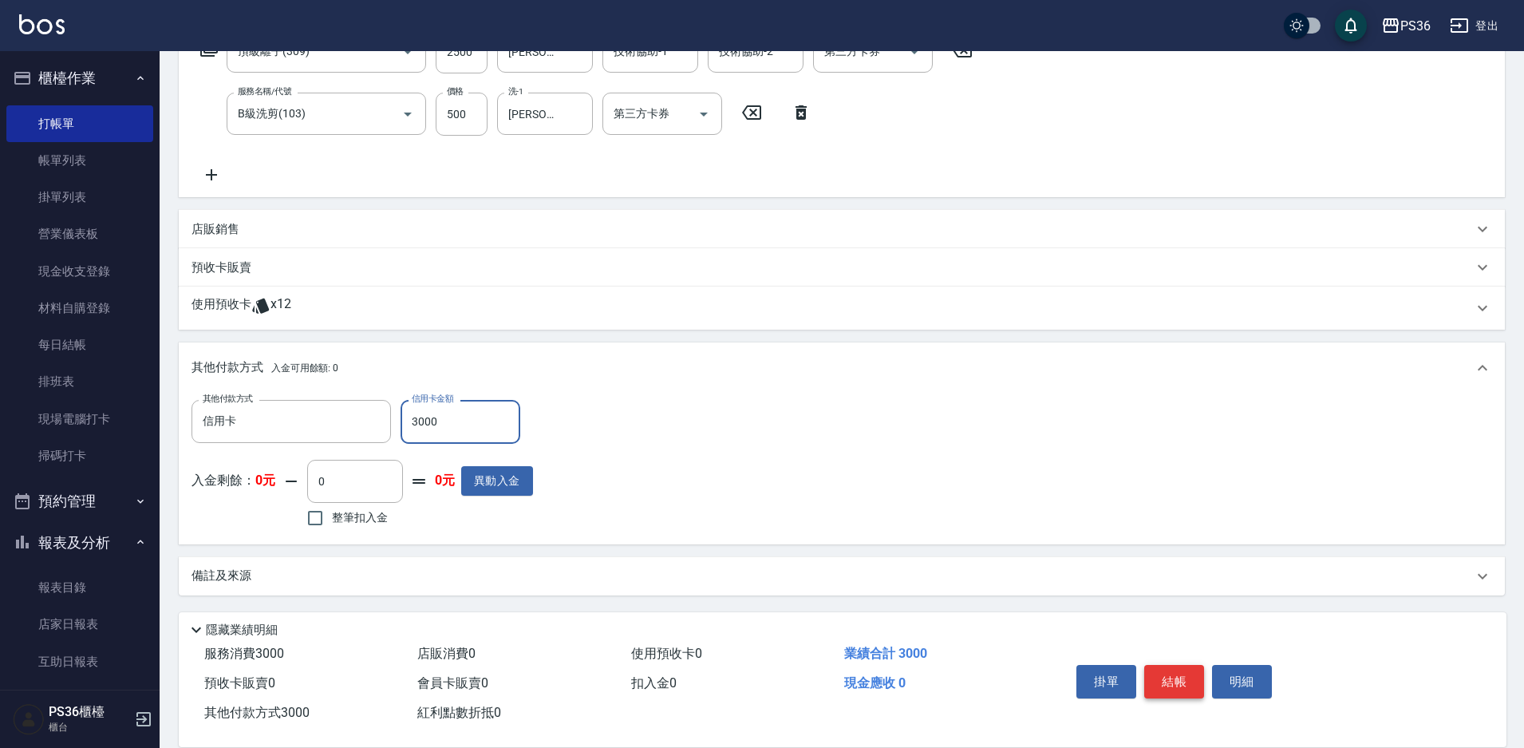
type input "3000"
click at [1169, 678] on button "結帳" at bounding box center [1174, 682] width 60 height 34
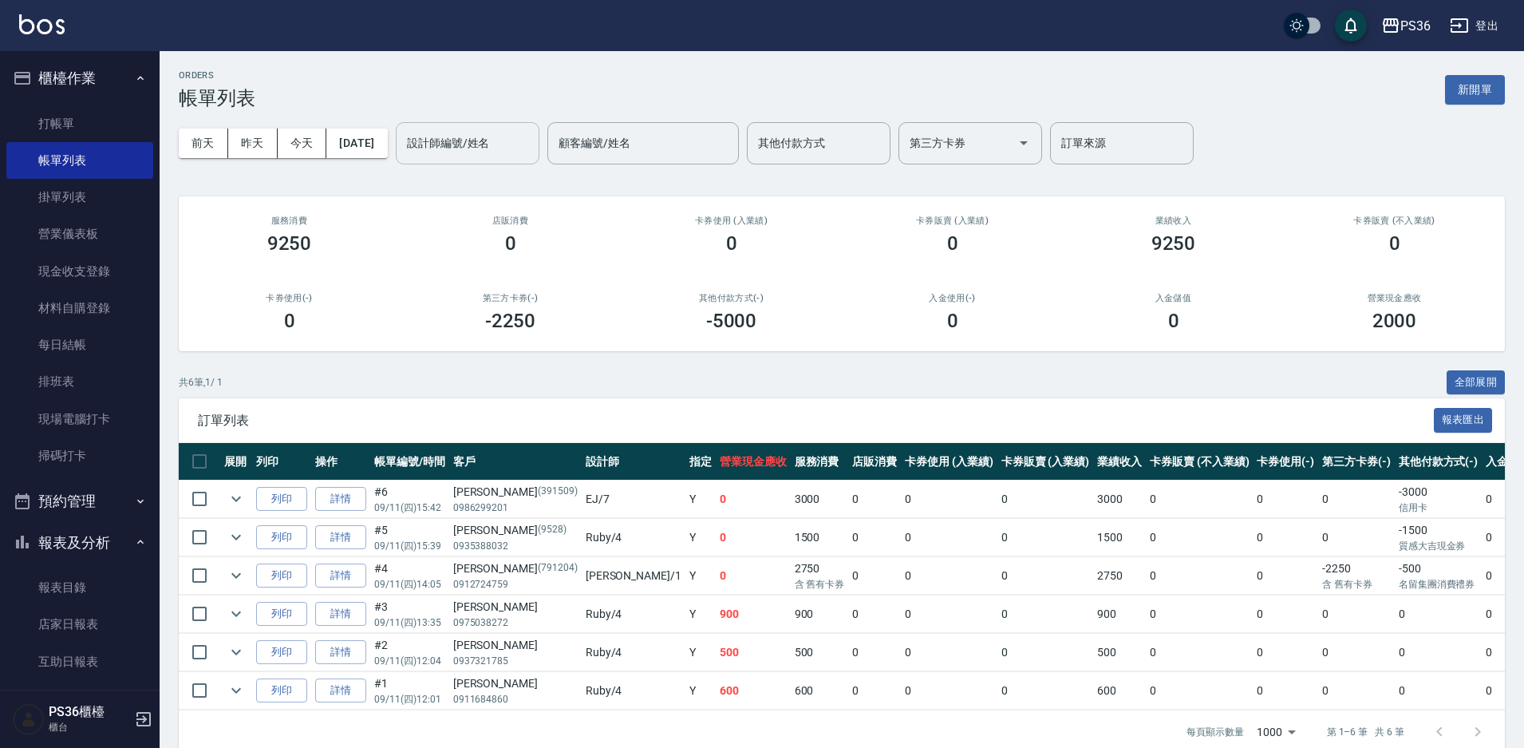
click at [481, 149] on input "設計師編號/姓名" at bounding box center [467, 143] width 129 height 28
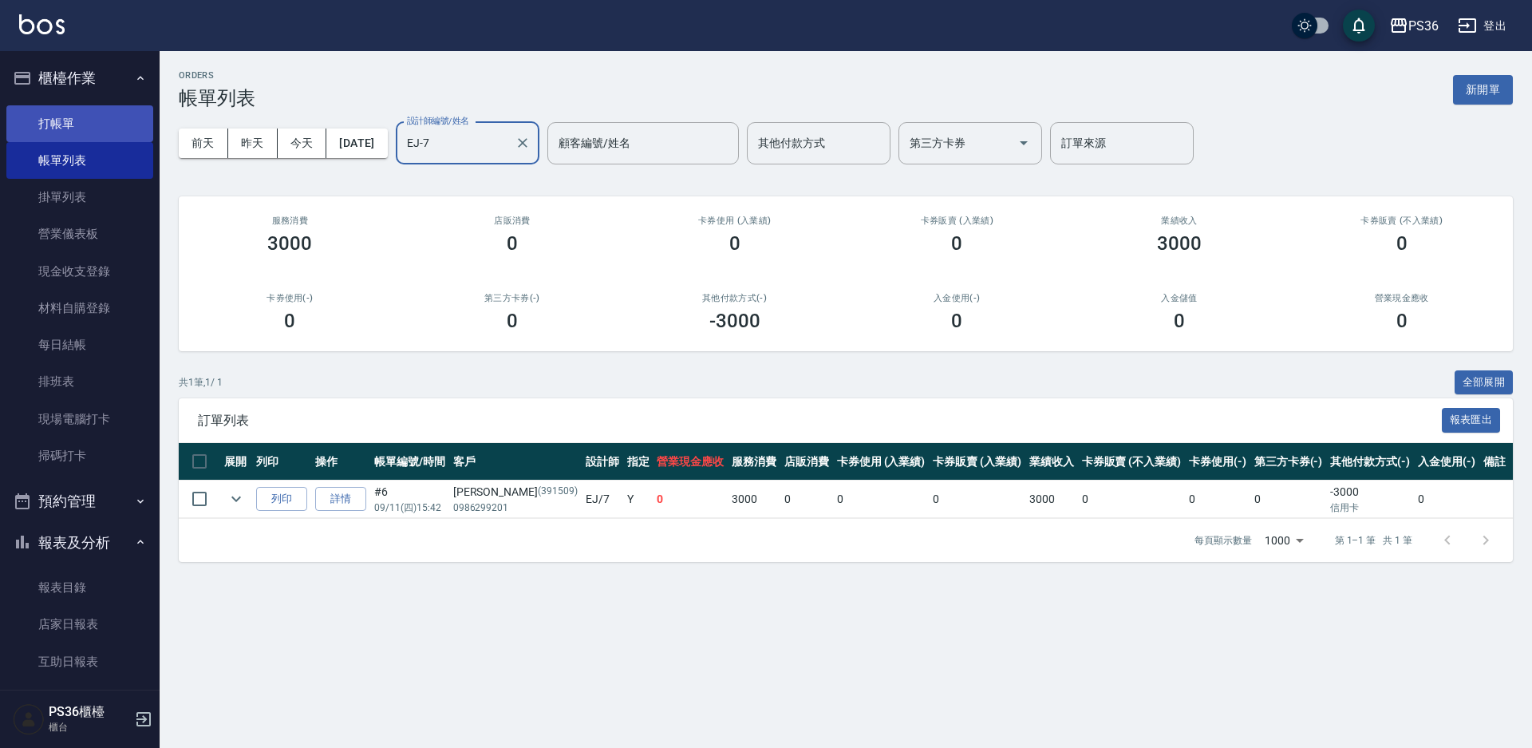
type input "EJ-7"
click at [89, 114] on link "打帳單" at bounding box center [79, 123] width 147 height 37
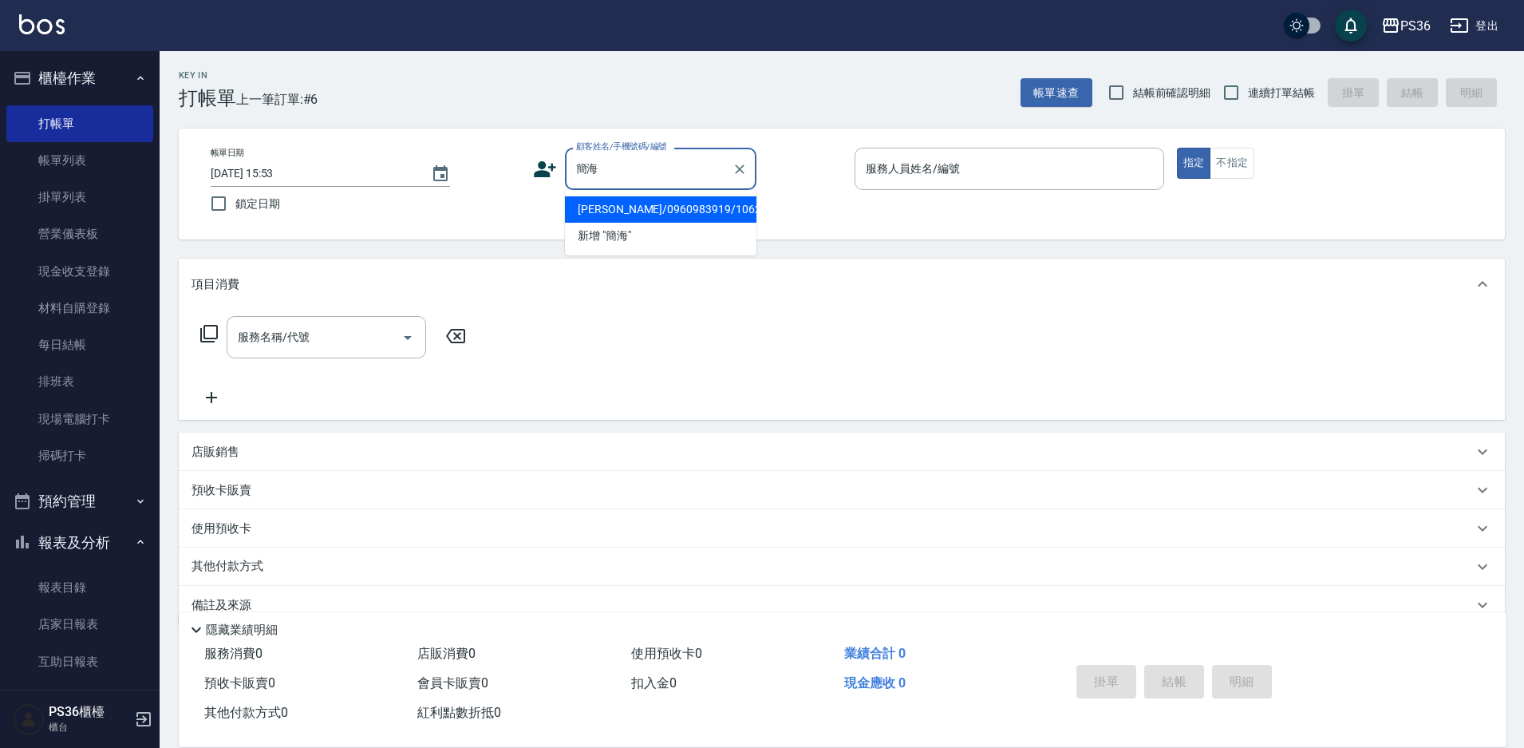
click at [682, 211] on li "[PERSON_NAME]/0960983919/10621" at bounding box center [661, 209] width 192 height 26
type input "[PERSON_NAME]/0960983919/10621"
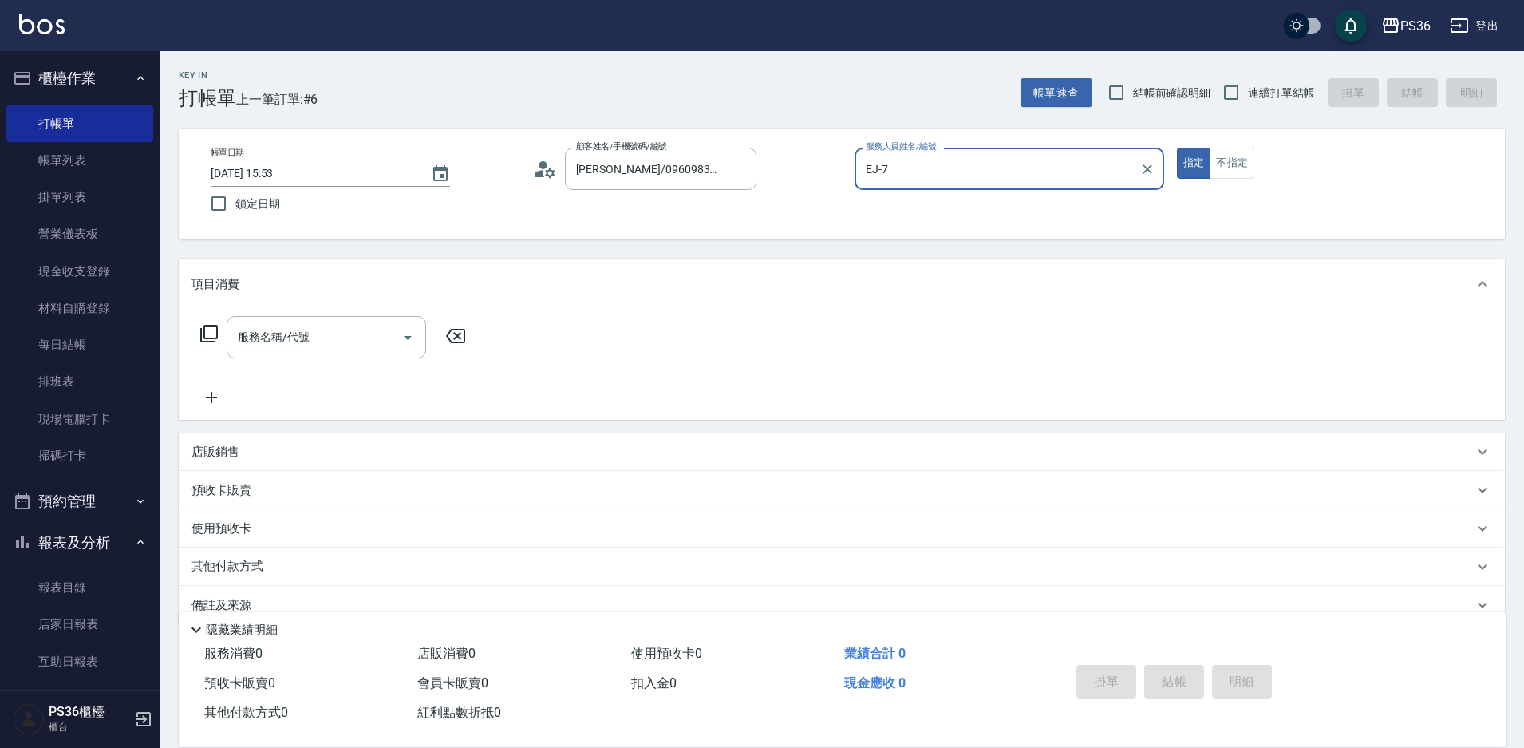
type input "EJ-7"
click at [330, 342] on input "服務名稱/代號" at bounding box center [314, 337] width 161 height 28
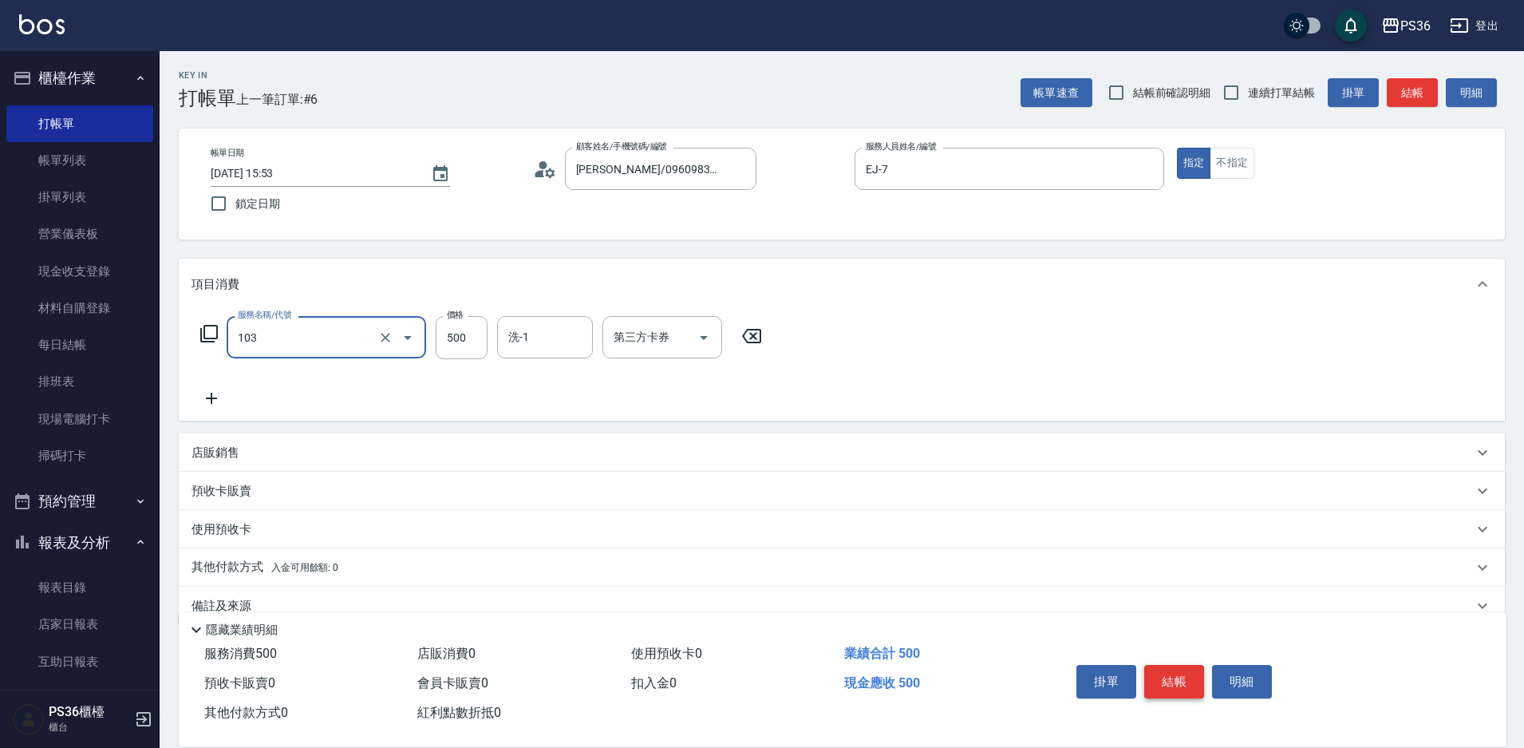
type input "B級洗剪(103)"
click at [1168, 665] on button "結帳" at bounding box center [1174, 682] width 60 height 34
